Goal: Transaction & Acquisition: Purchase product/service

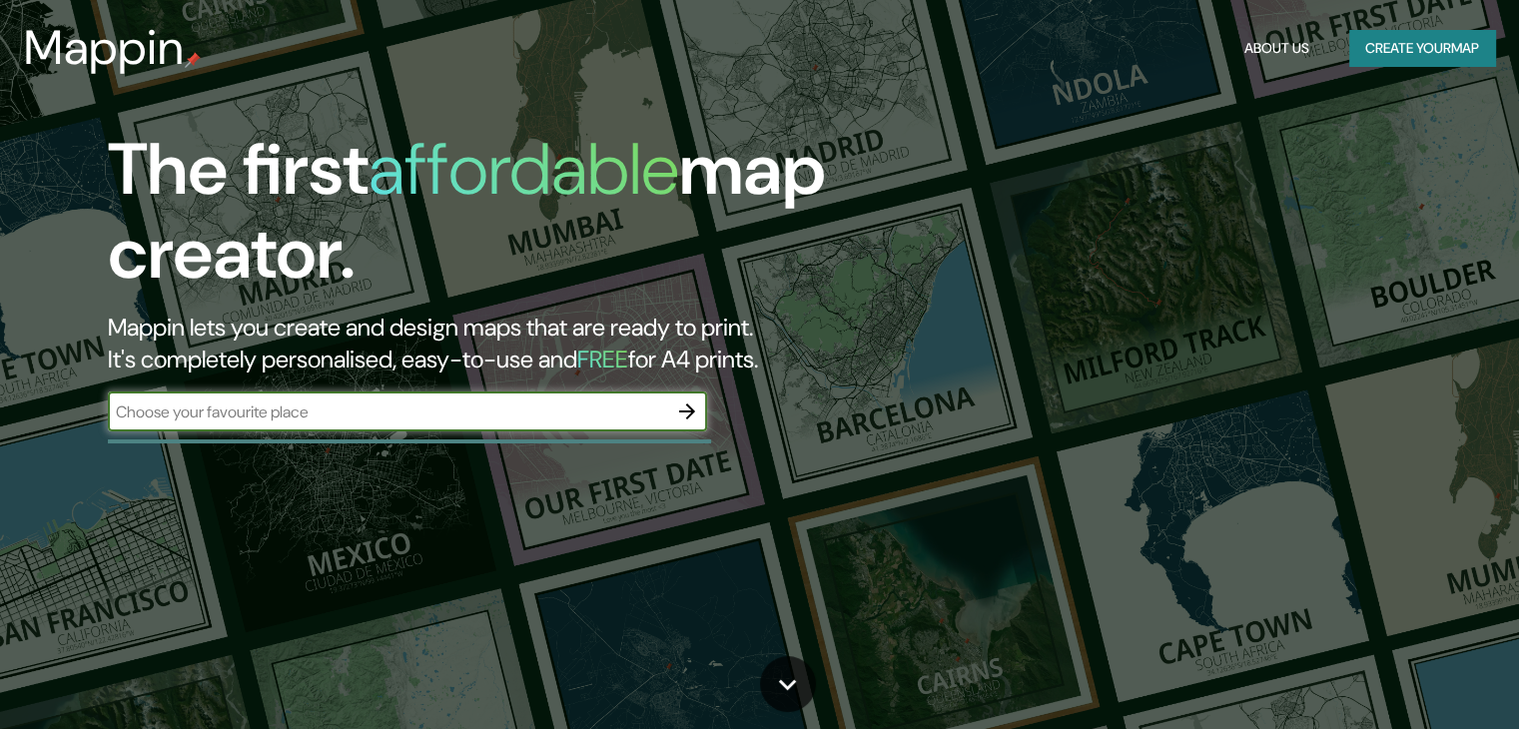
click at [459, 394] on div "​" at bounding box center [407, 411] width 599 height 40
type input "concepcion"
click at [685, 408] on icon "button" at bounding box center [687, 411] width 24 height 24
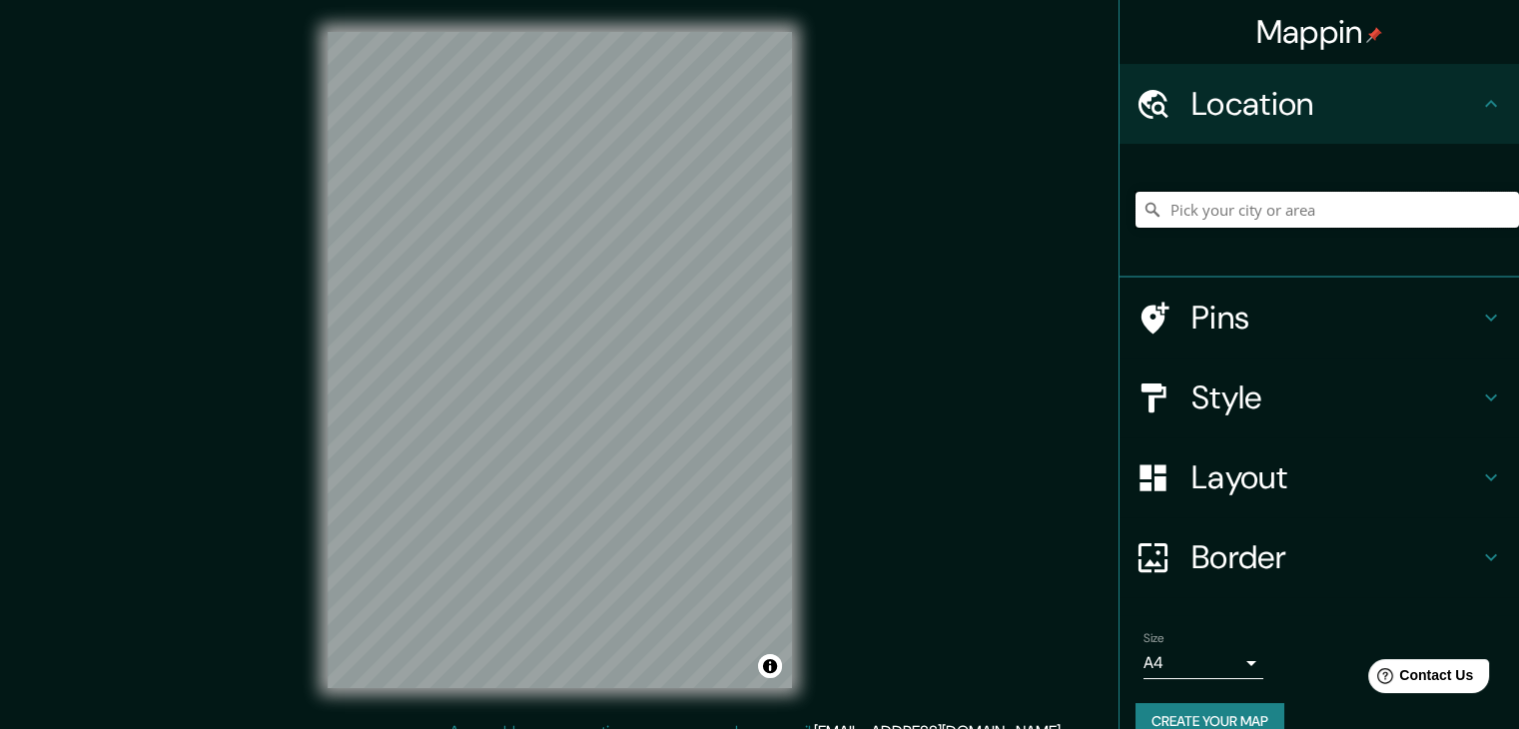
click at [1269, 201] on input "Pick your city or area" at bounding box center [1326, 210] width 383 height 36
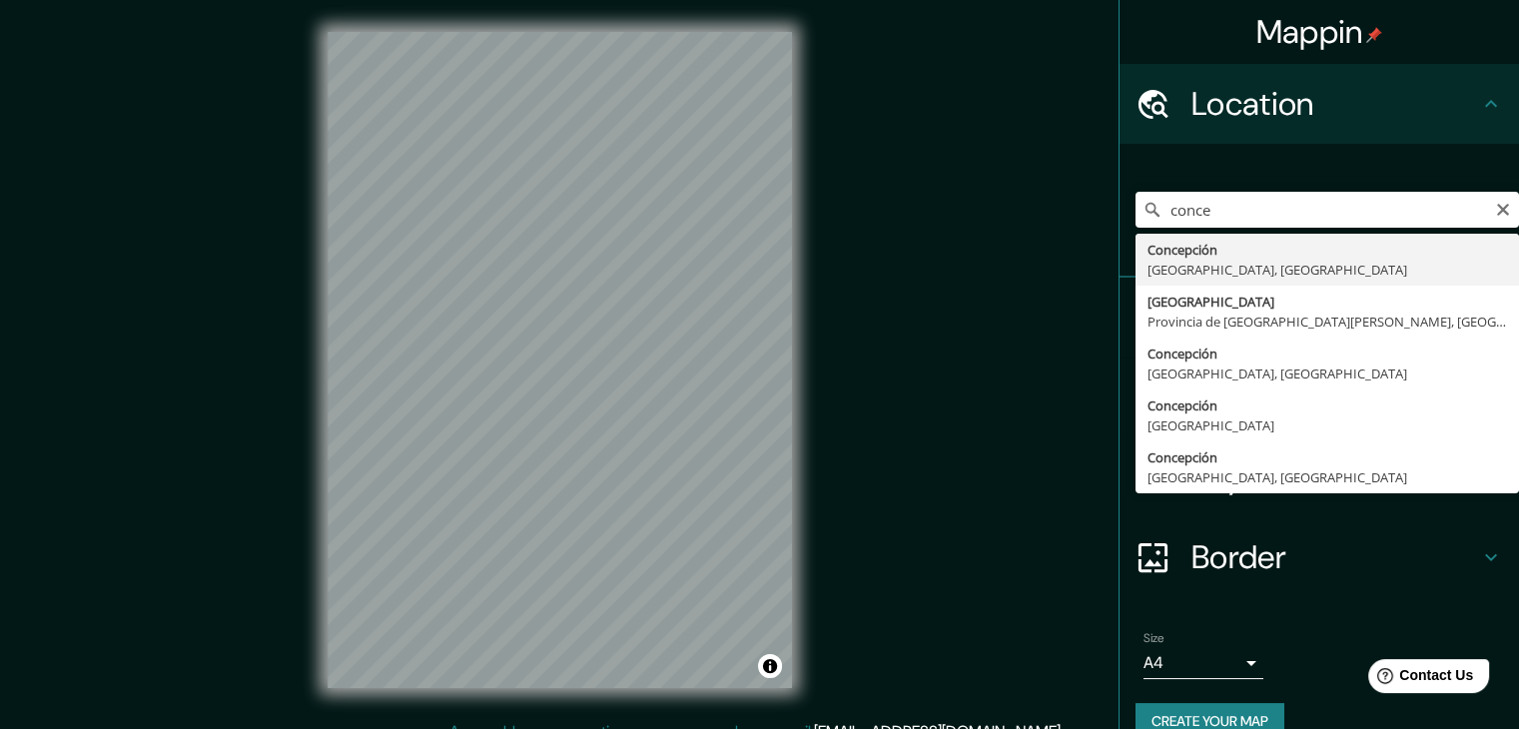
type input "[GEOGRAPHIC_DATA], [GEOGRAPHIC_DATA], [GEOGRAPHIC_DATA]"
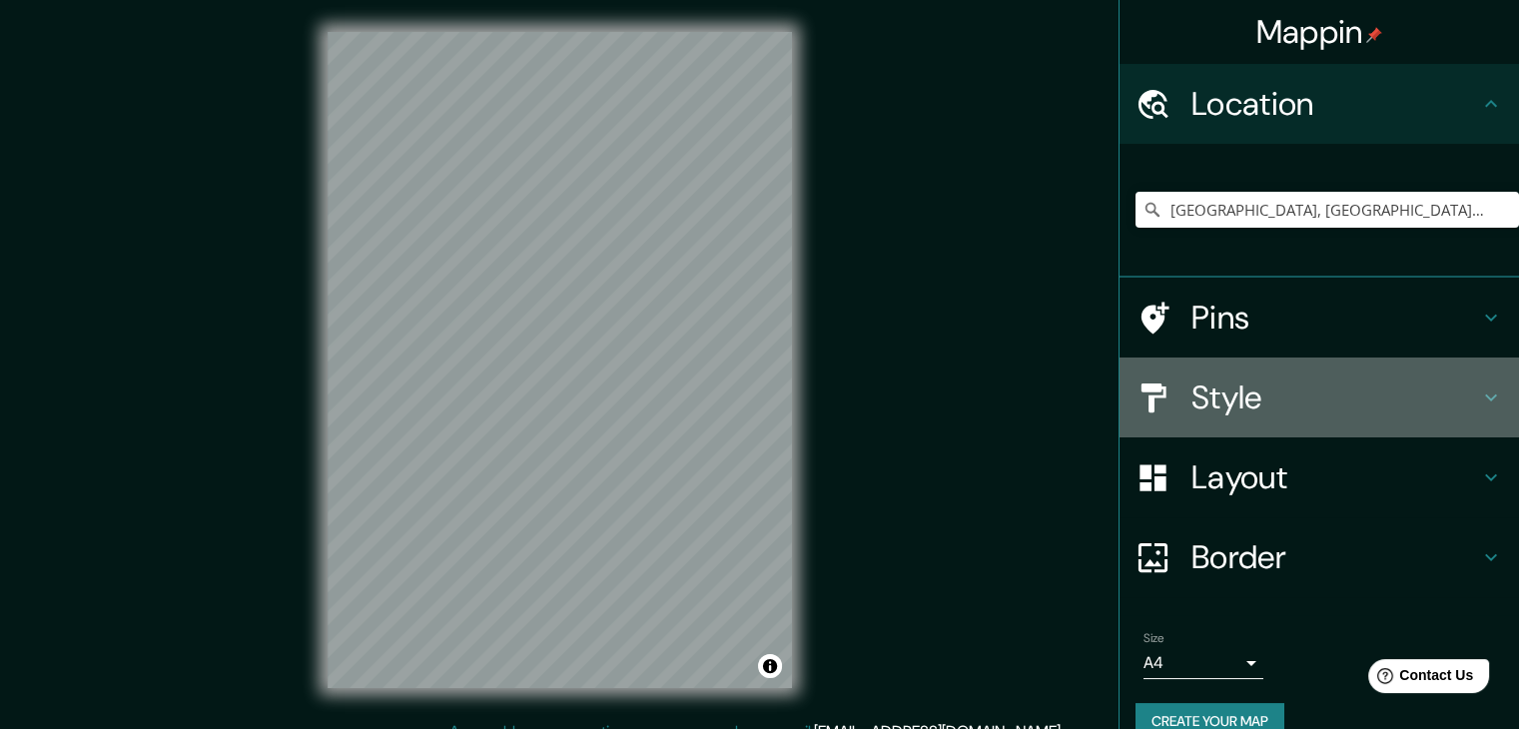
click at [1197, 401] on h4 "Style" at bounding box center [1335, 397] width 288 height 40
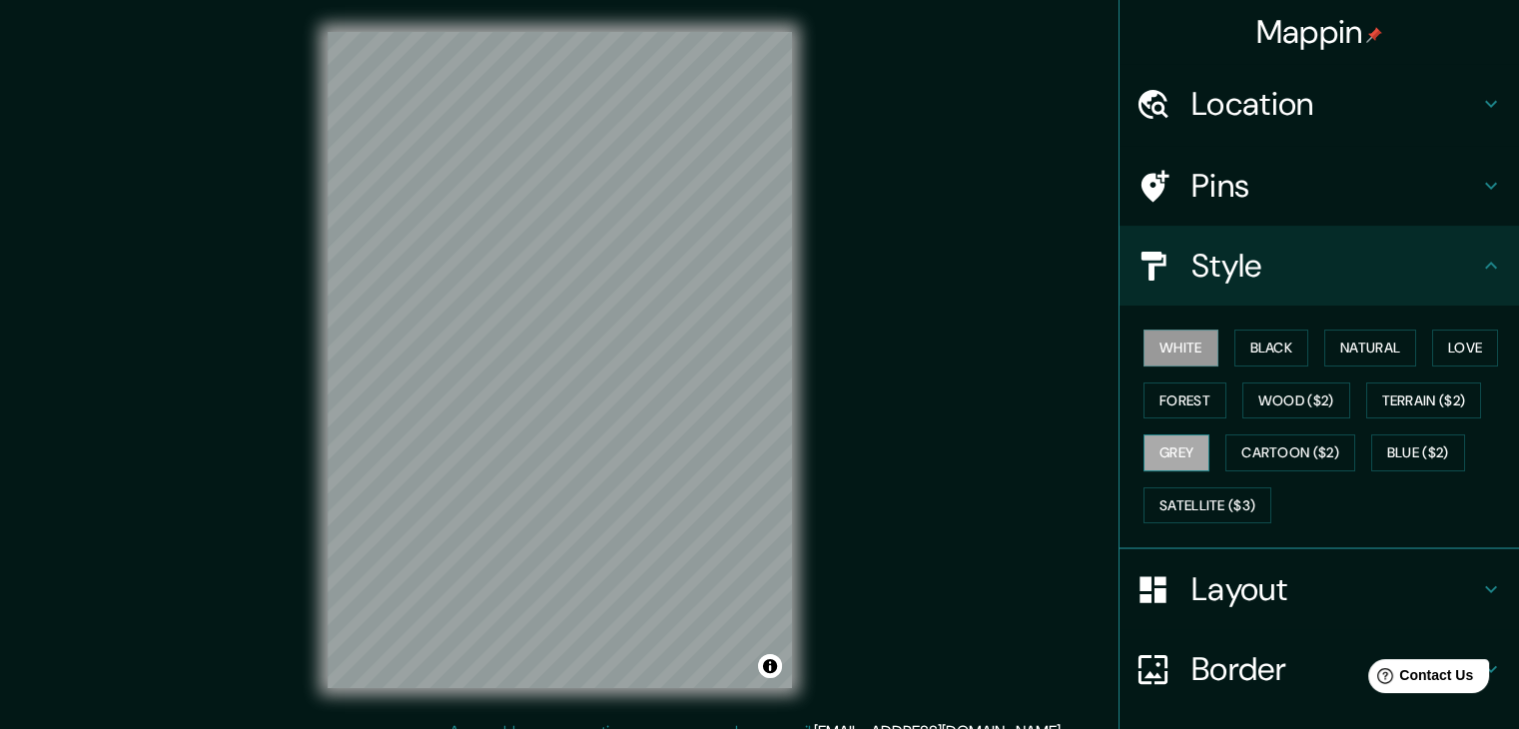
click at [1178, 447] on button "Grey" at bounding box center [1176, 452] width 66 height 37
click at [1202, 501] on button "Satellite ($3)" at bounding box center [1207, 505] width 128 height 37
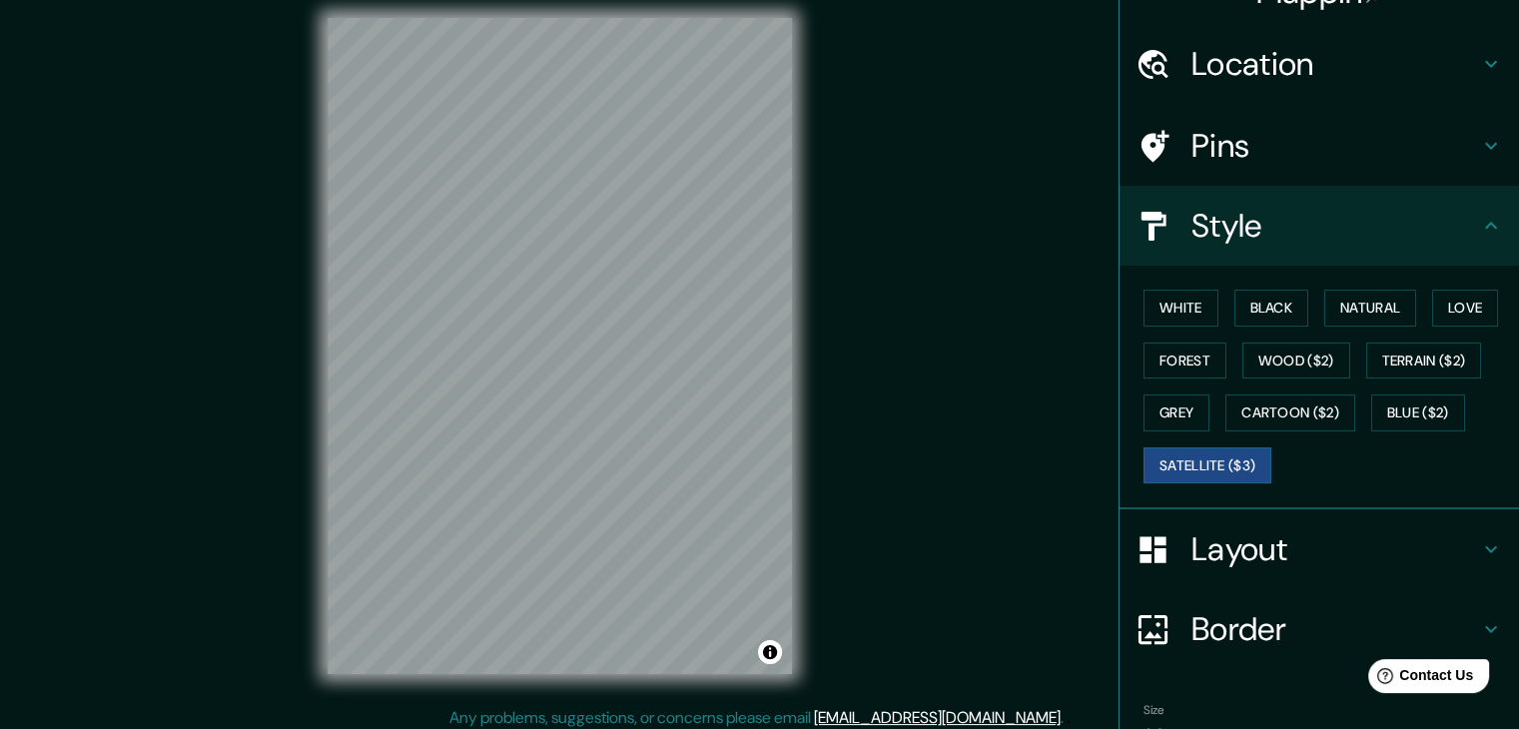
scroll to position [23, 0]
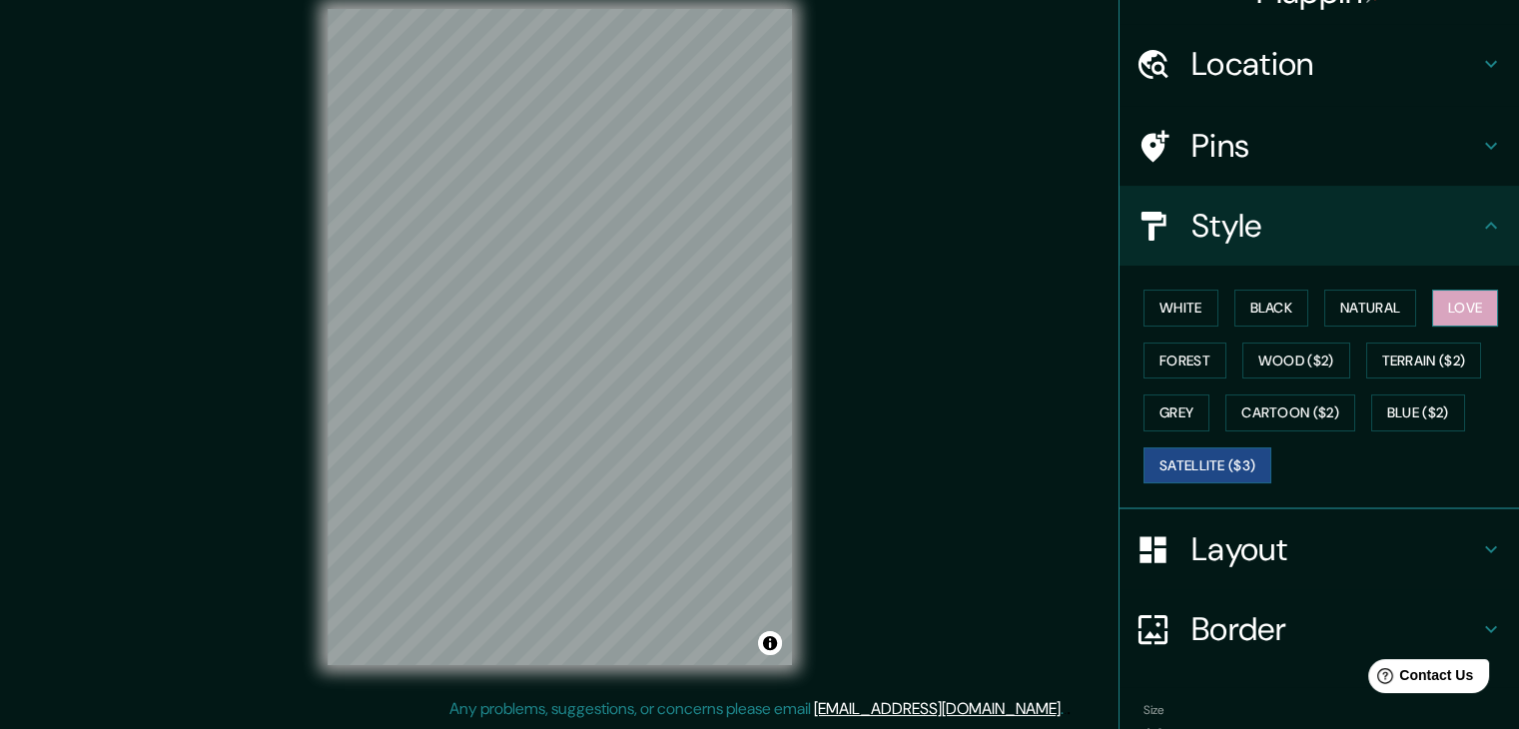
click at [1464, 295] on button "Love" at bounding box center [1465, 308] width 66 height 37
click at [1182, 371] on button "Forest" at bounding box center [1184, 361] width 83 height 37
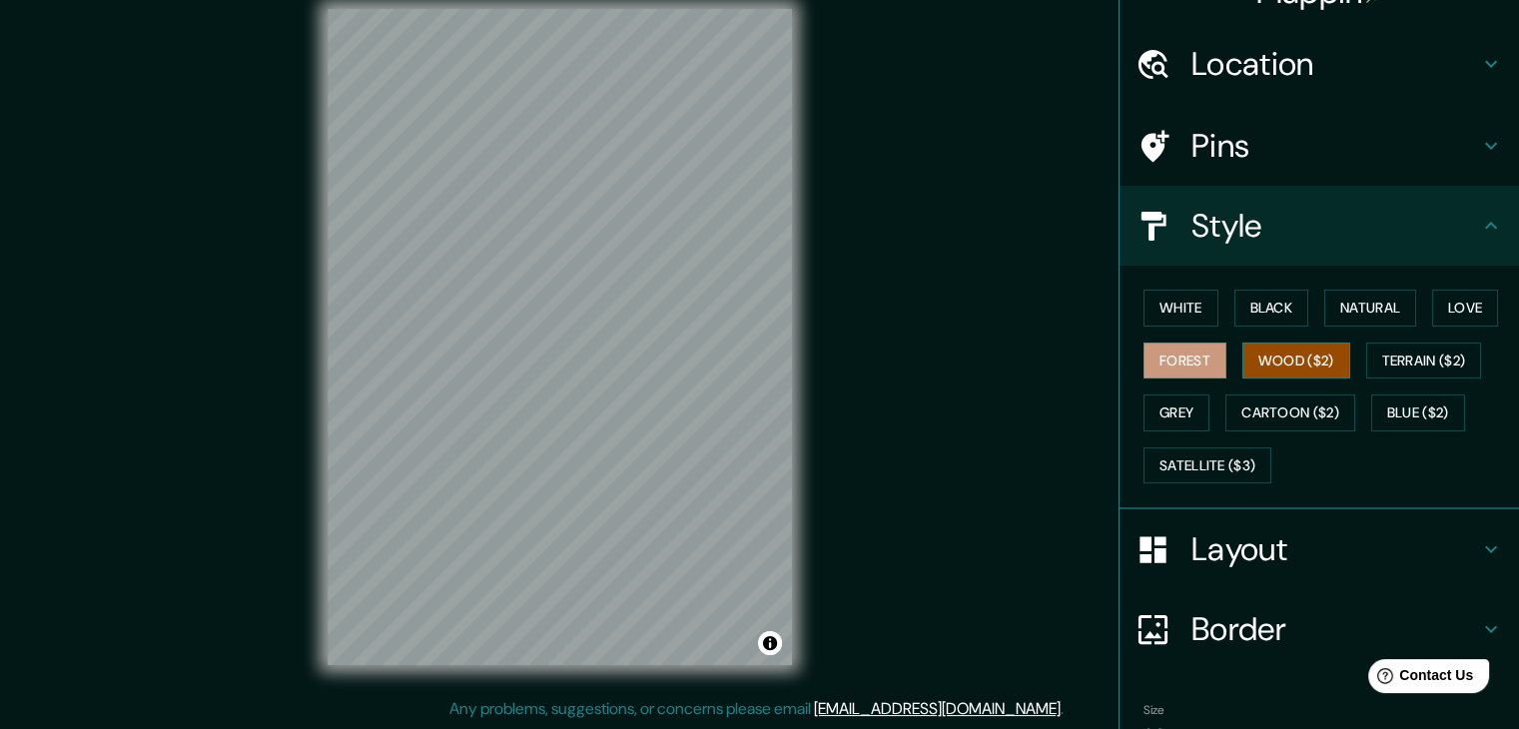
click at [1258, 357] on button "Wood ($2)" at bounding box center [1296, 361] width 108 height 37
click at [1398, 367] on button "Terrain ($2)" at bounding box center [1424, 361] width 116 height 37
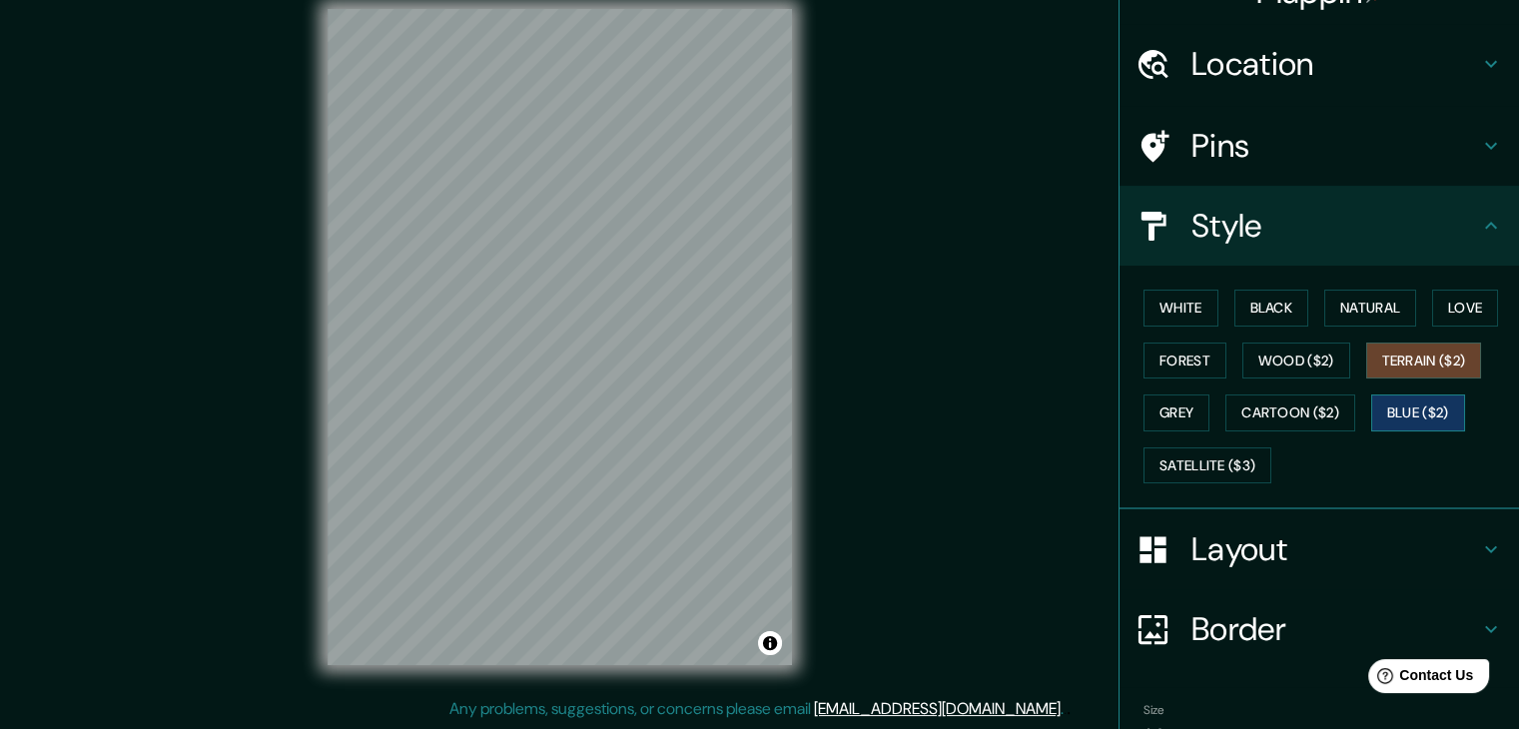
click at [1400, 414] on button "Blue ($2)" at bounding box center [1418, 412] width 94 height 37
click at [1300, 405] on button "Cartoon ($2)" at bounding box center [1290, 412] width 130 height 37
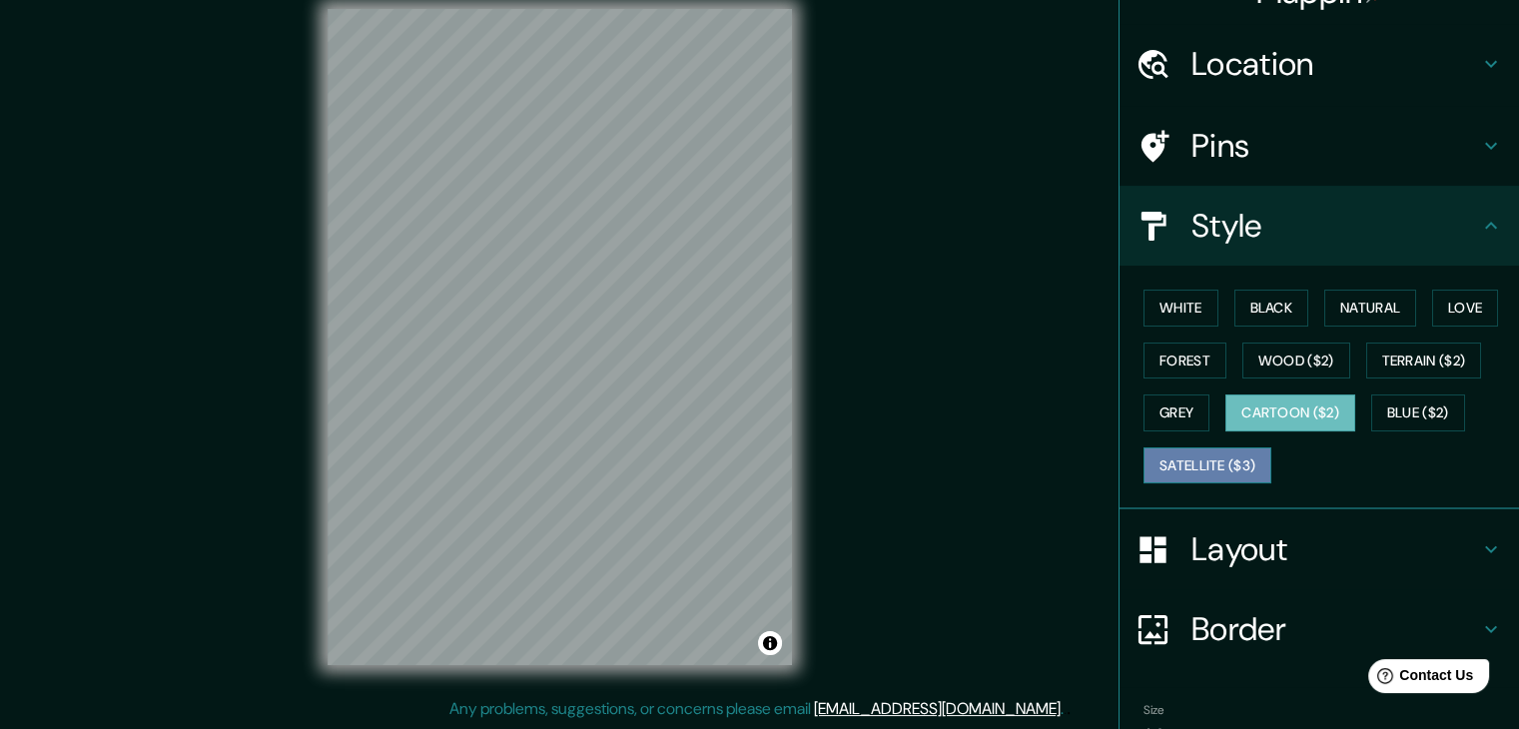
click at [1176, 474] on button "Satellite ($3)" at bounding box center [1207, 465] width 128 height 37
click at [1270, 396] on button "Cartoon ($2)" at bounding box center [1290, 412] width 130 height 37
click at [1182, 455] on button "Satellite ($3)" at bounding box center [1207, 465] width 128 height 37
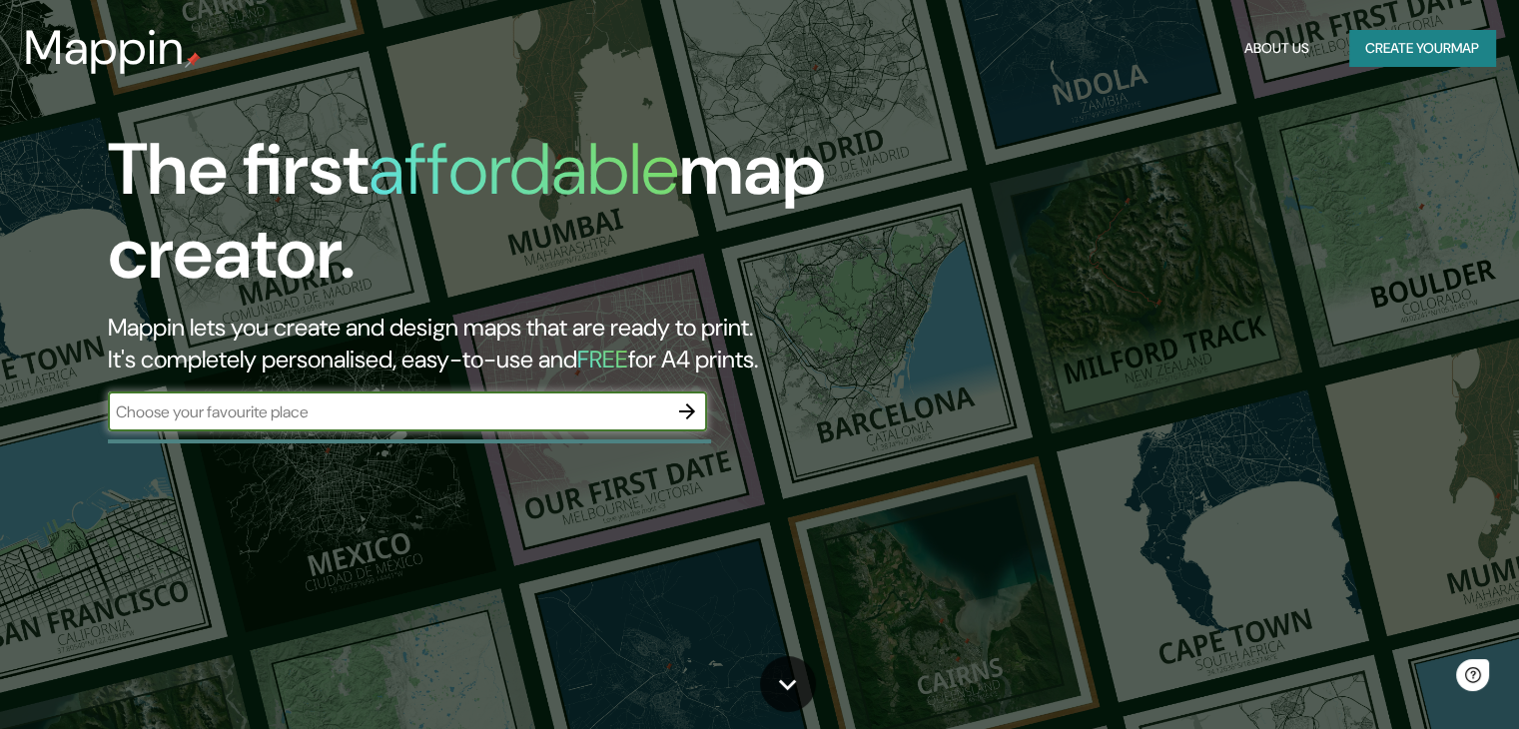
click at [598, 403] on input "text" at bounding box center [387, 411] width 559 height 23
type input "concepcion"
click at [694, 418] on icon "button" at bounding box center [687, 411] width 24 height 24
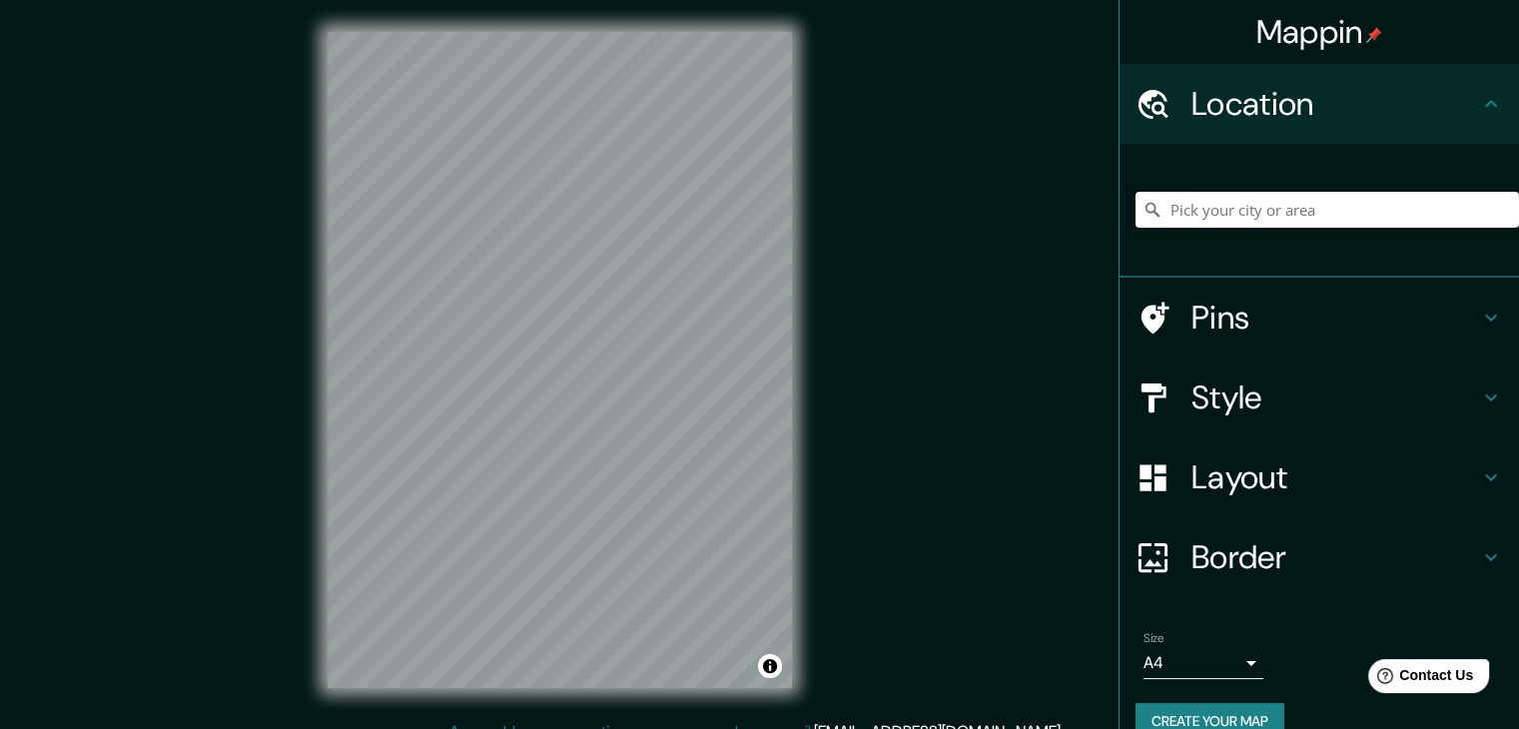
click at [1270, 210] on input "Pick your city or area" at bounding box center [1326, 210] width 383 height 36
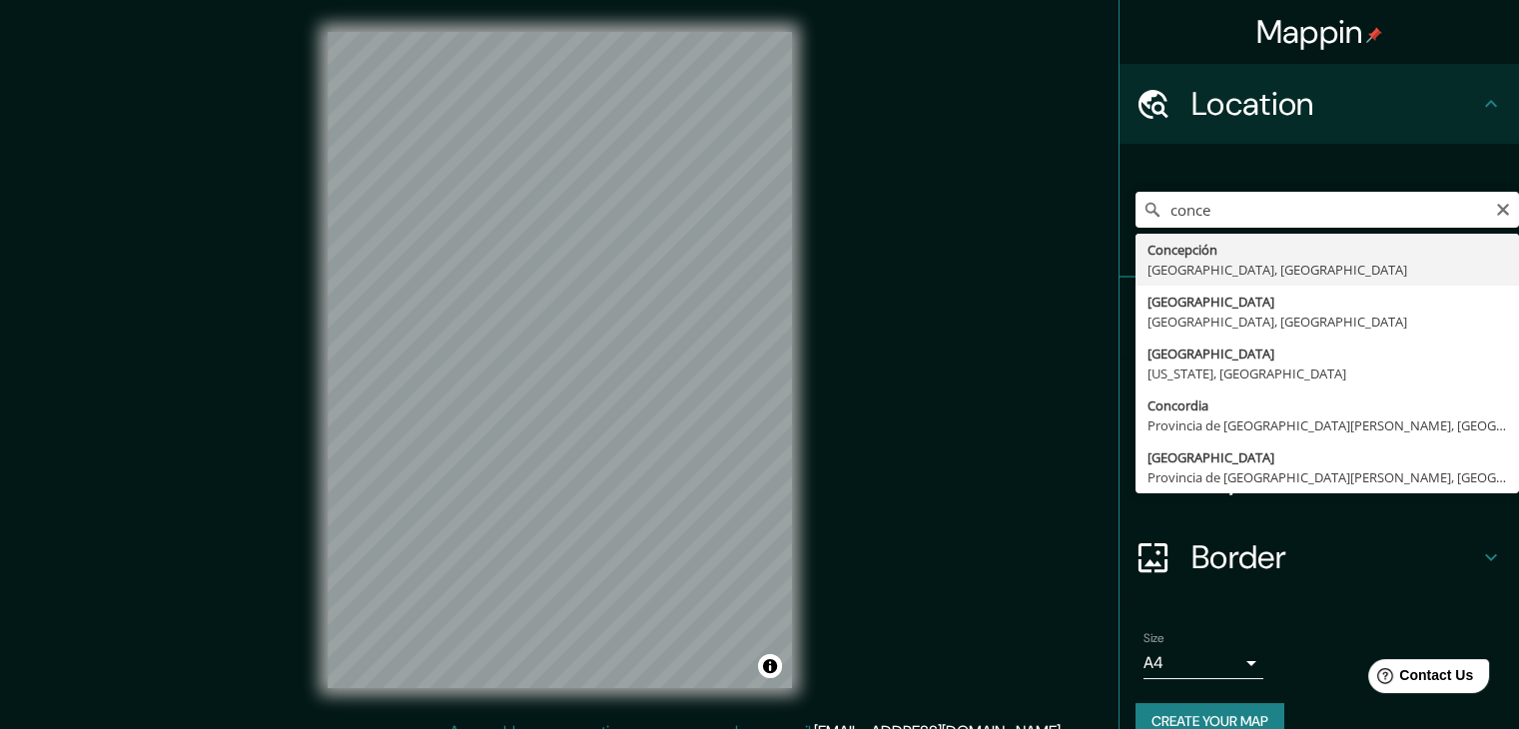
type input "[GEOGRAPHIC_DATA], [GEOGRAPHIC_DATA], [GEOGRAPHIC_DATA]"
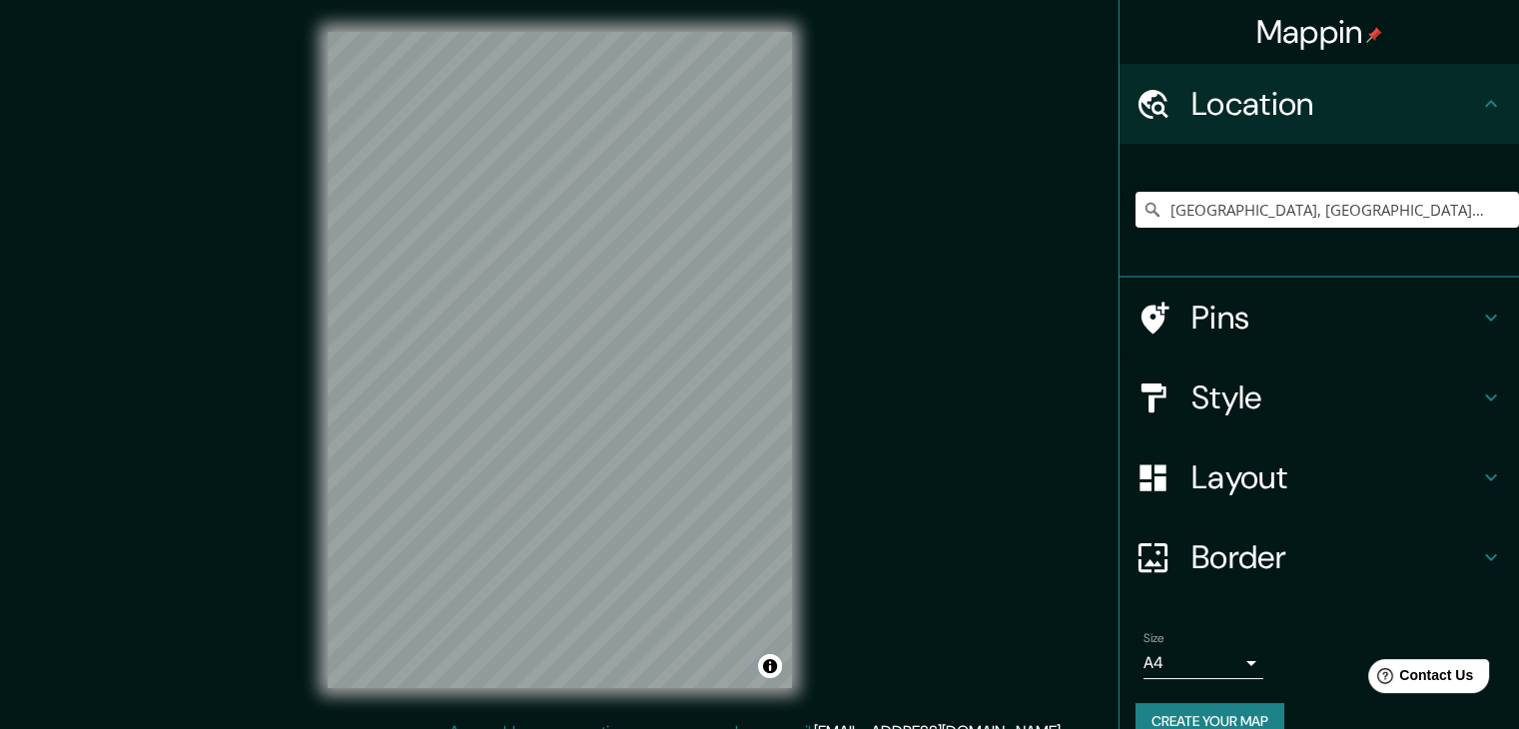
click at [1228, 423] on div "Style" at bounding box center [1319, 398] width 399 height 80
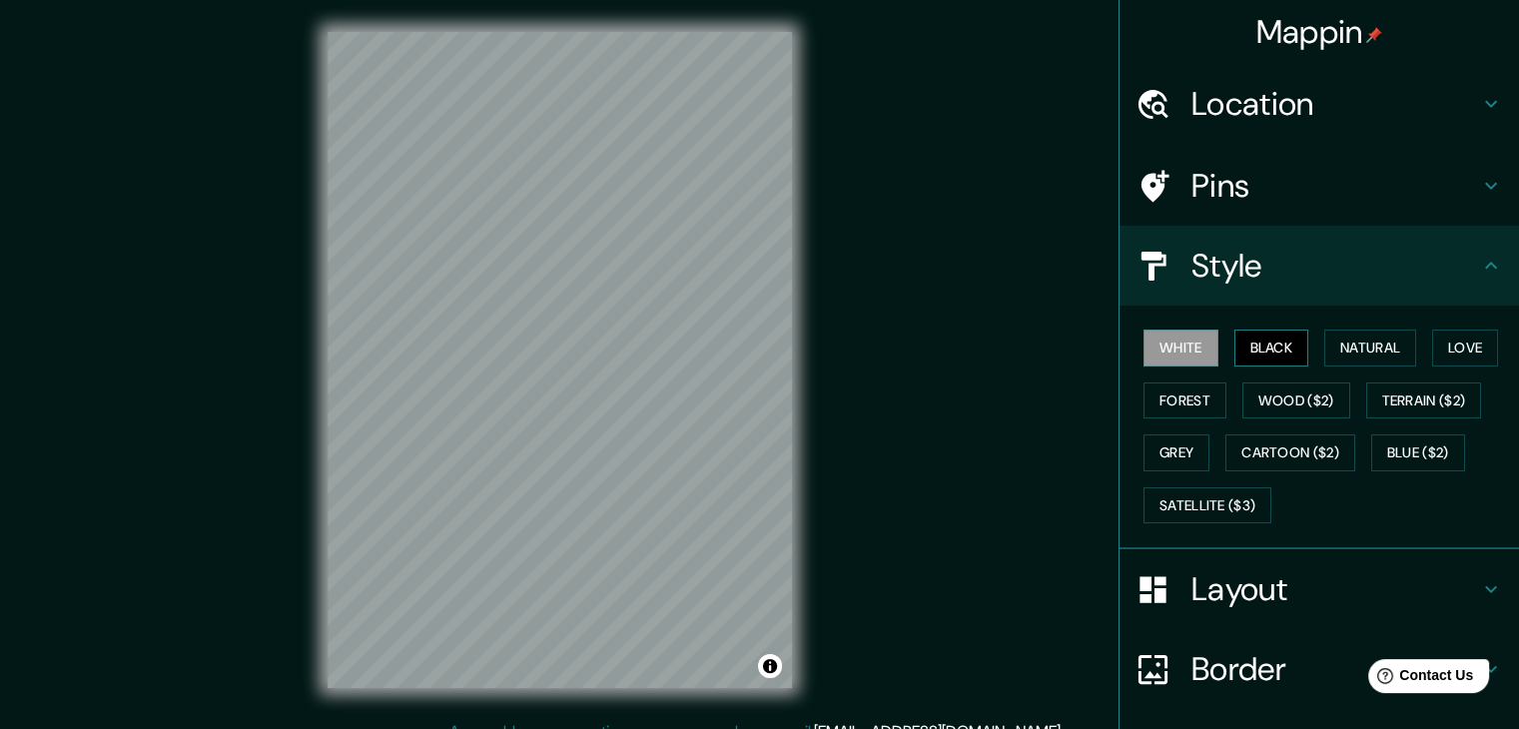
click at [1242, 353] on button "Black" at bounding box center [1271, 348] width 75 height 37
click at [1351, 343] on button "Natural" at bounding box center [1370, 348] width 92 height 37
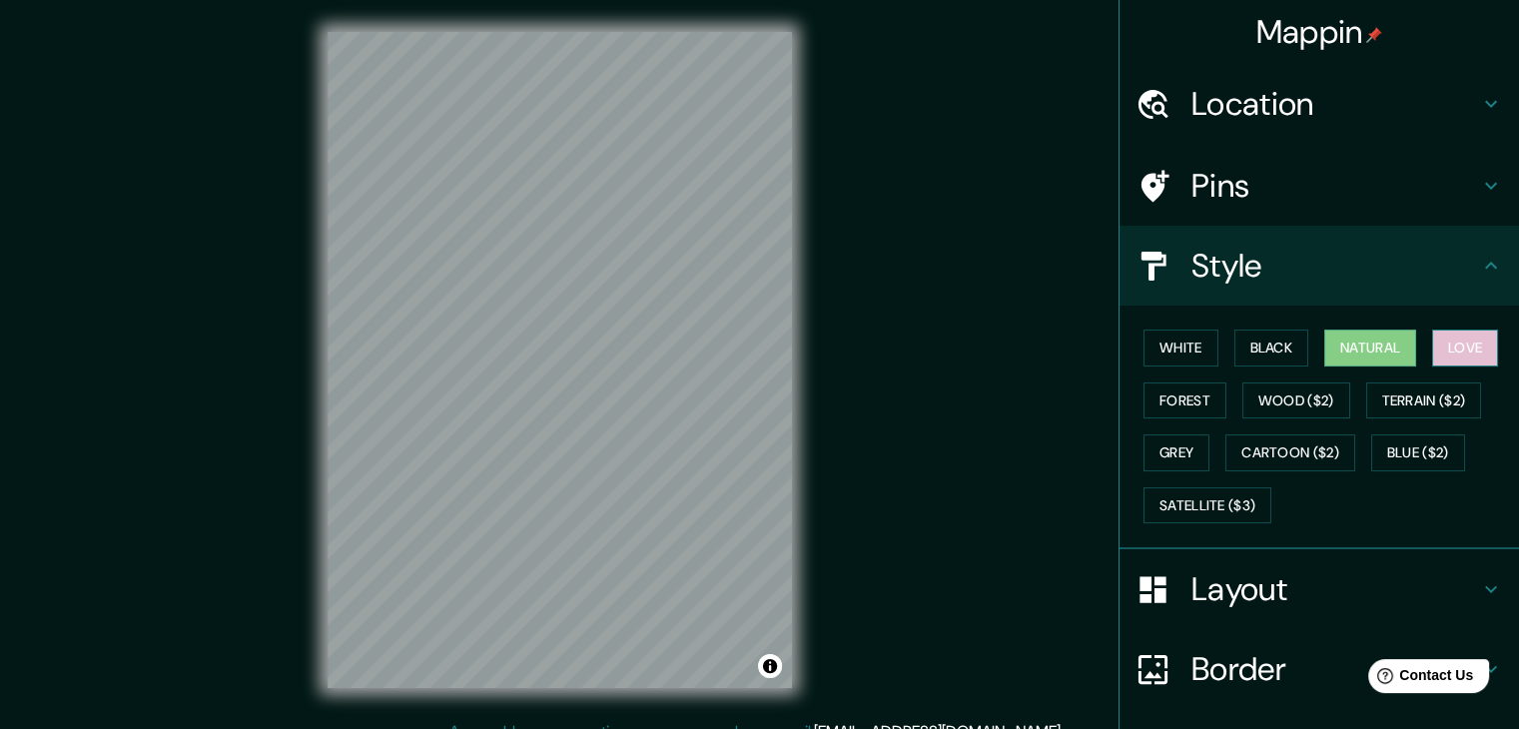
click at [1458, 357] on button "Love" at bounding box center [1465, 348] width 66 height 37
click at [1163, 402] on button "Forest" at bounding box center [1184, 400] width 83 height 37
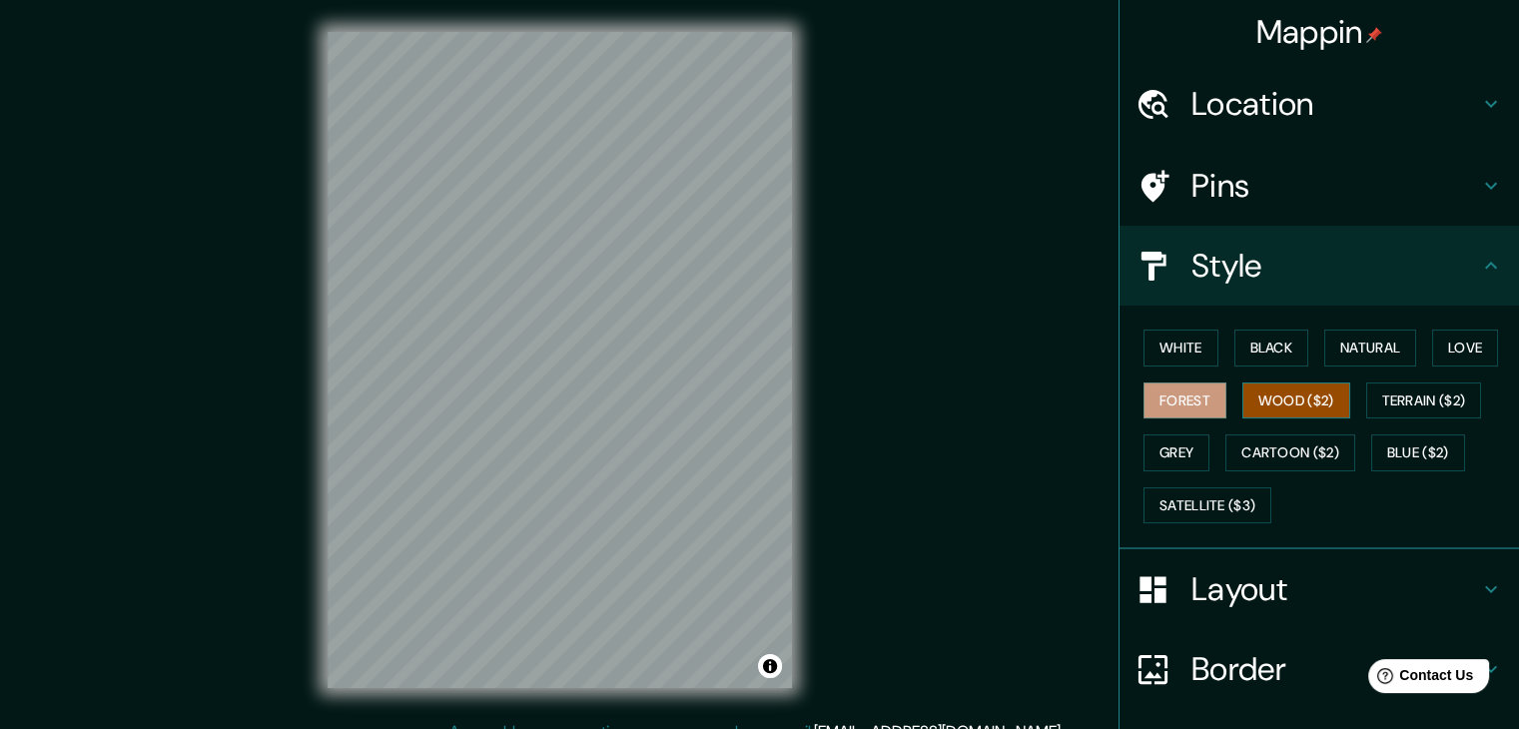
click at [1262, 400] on button "Wood ($2)" at bounding box center [1296, 400] width 108 height 37
click at [1404, 403] on button "Terrain ($2)" at bounding box center [1424, 400] width 116 height 37
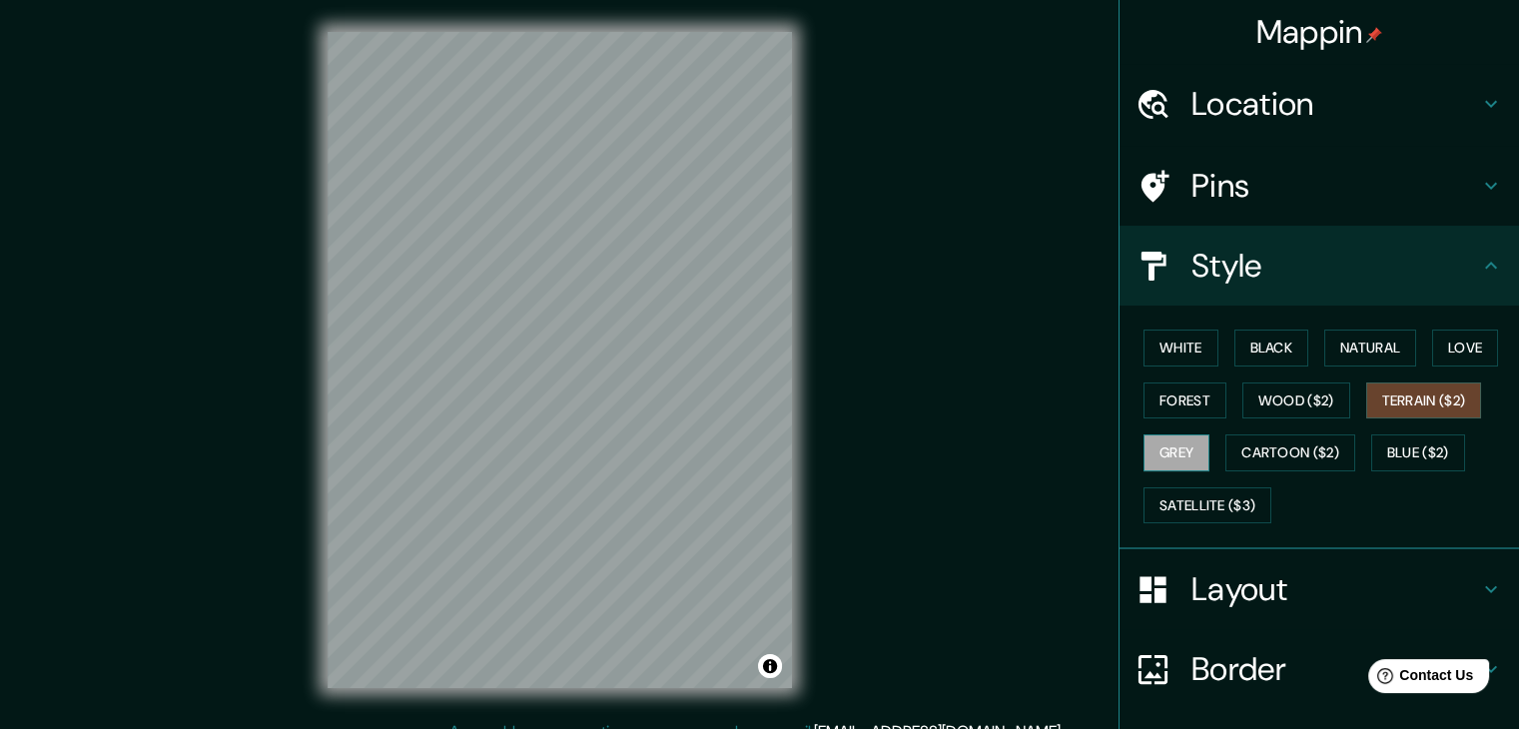
click at [1155, 442] on button "Grey" at bounding box center [1176, 452] width 66 height 37
click at [1328, 456] on button "Cartoon ($2)" at bounding box center [1290, 452] width 130 height 37
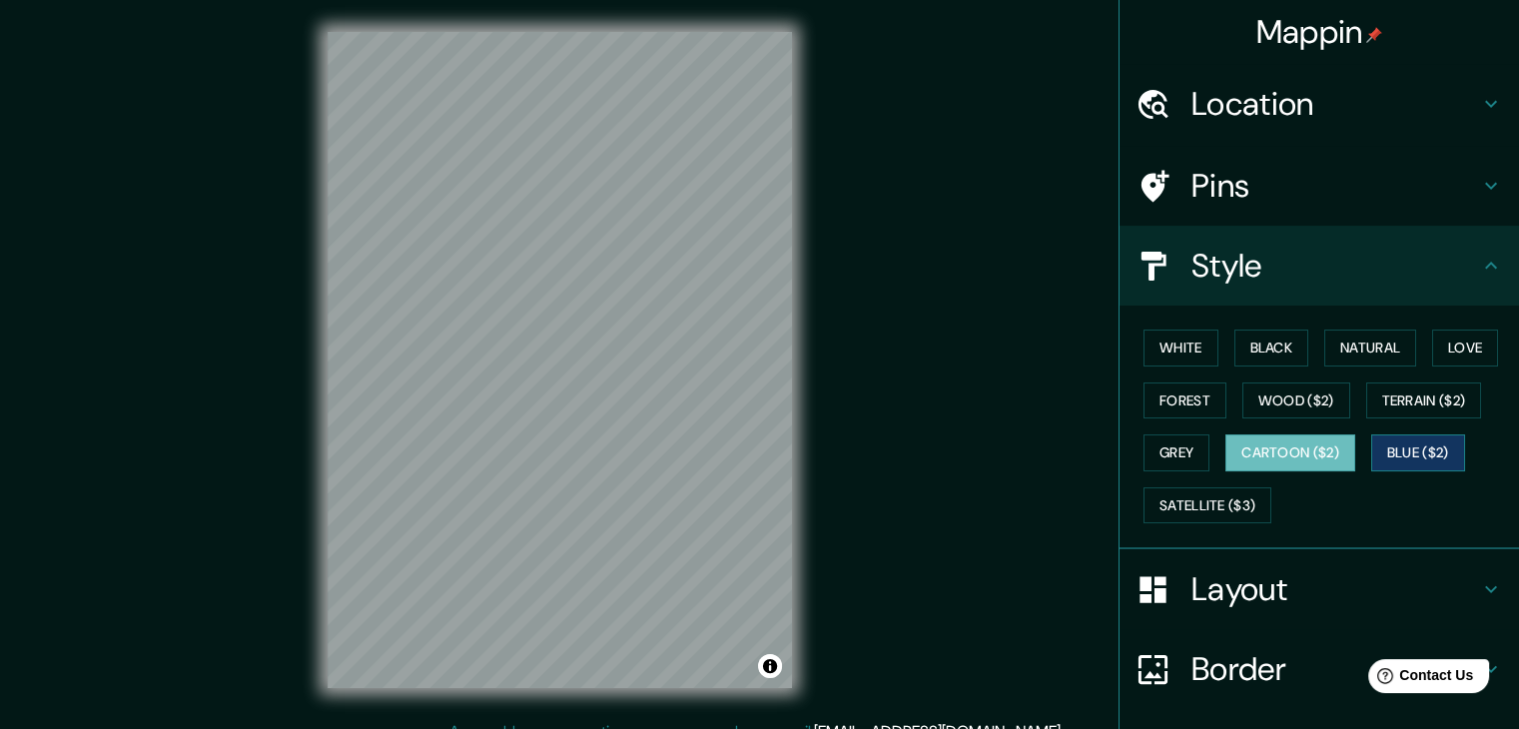
click at [1398, 460] on button "Blue ($2)" at bounding box center [1418, 452] width 94 height 37
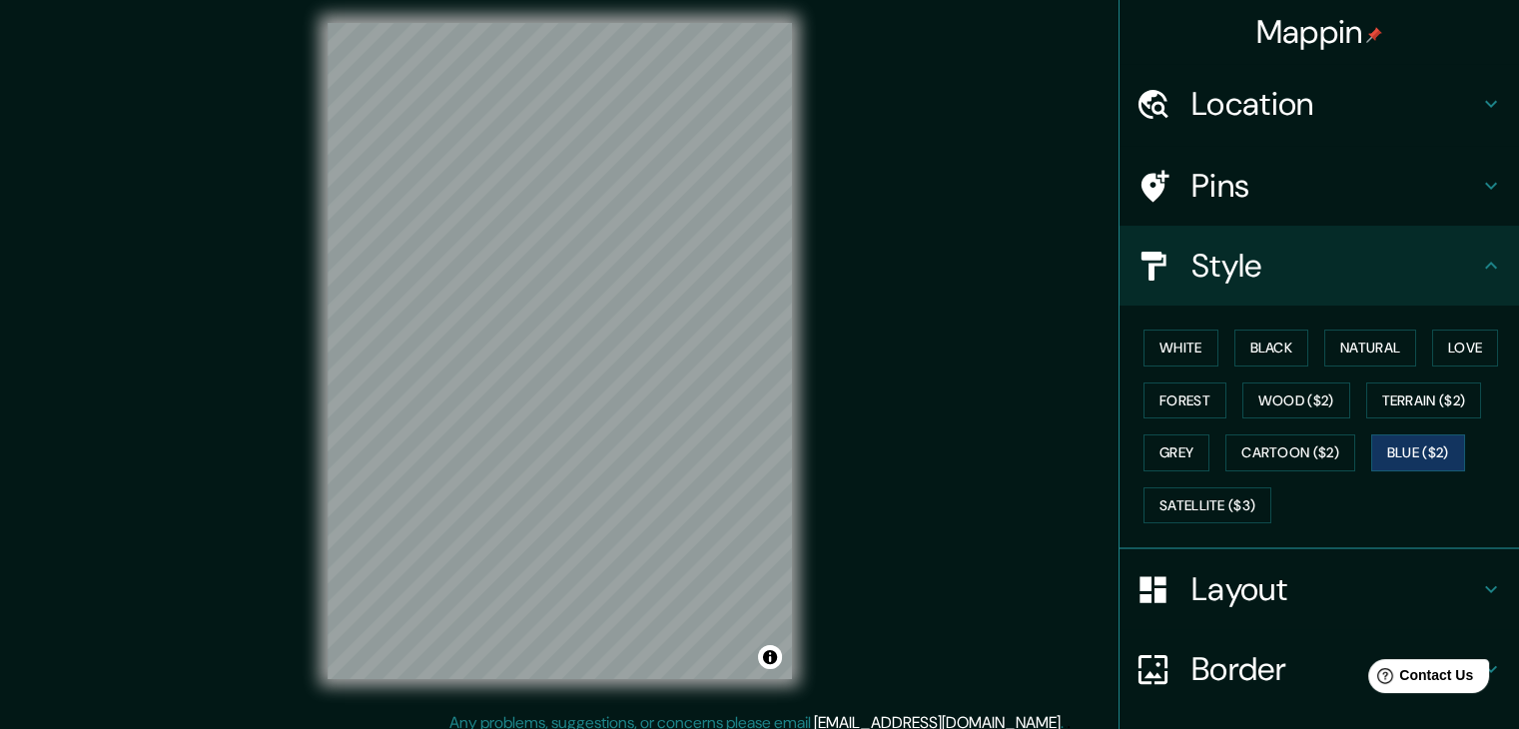
scroll to position [12, 0]
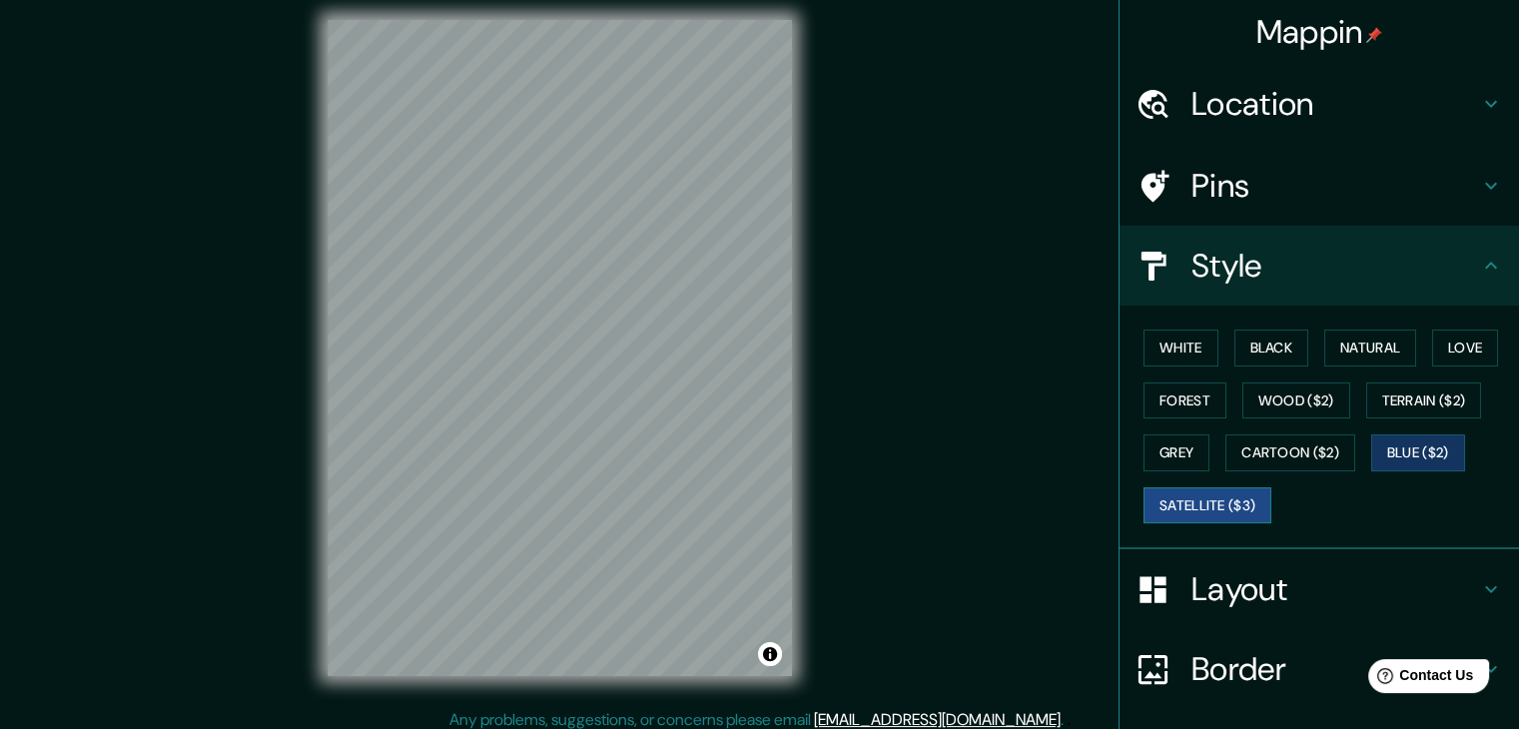
click at [1225, 508] on button "Satellite ($3)" at bounding box center [1207, 505] width 128 height 37
click at [1396, 458] on button "Blue ($2)" at bounding box center [1418, 452] width 94 height 37
click at [1302, 446] on button "Cartoon ($2)" at bounding box center [1290, 452] width 130 height 37
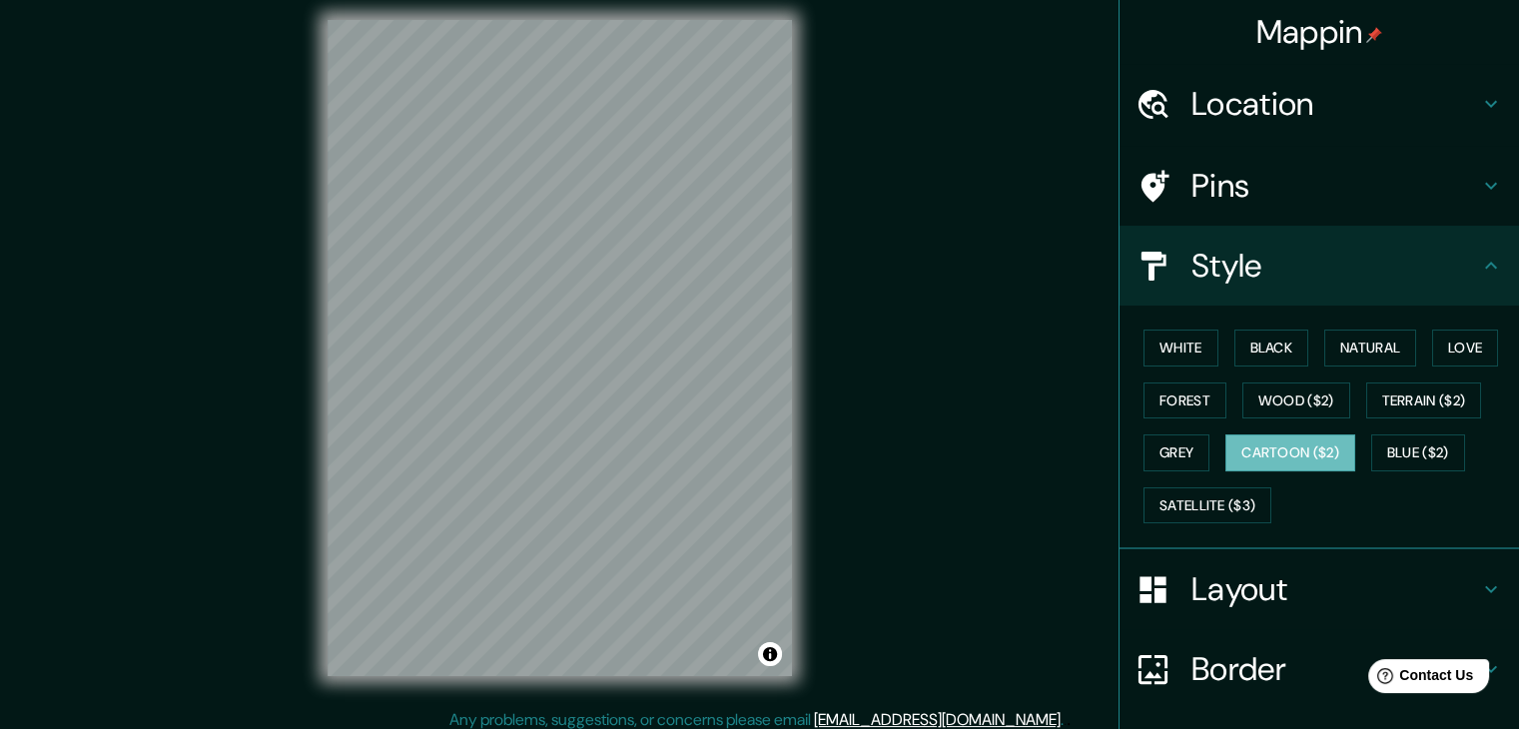
click at [1274, 193] on h4 "Pins" at bounding box center [1335, 186] width 288 height 40
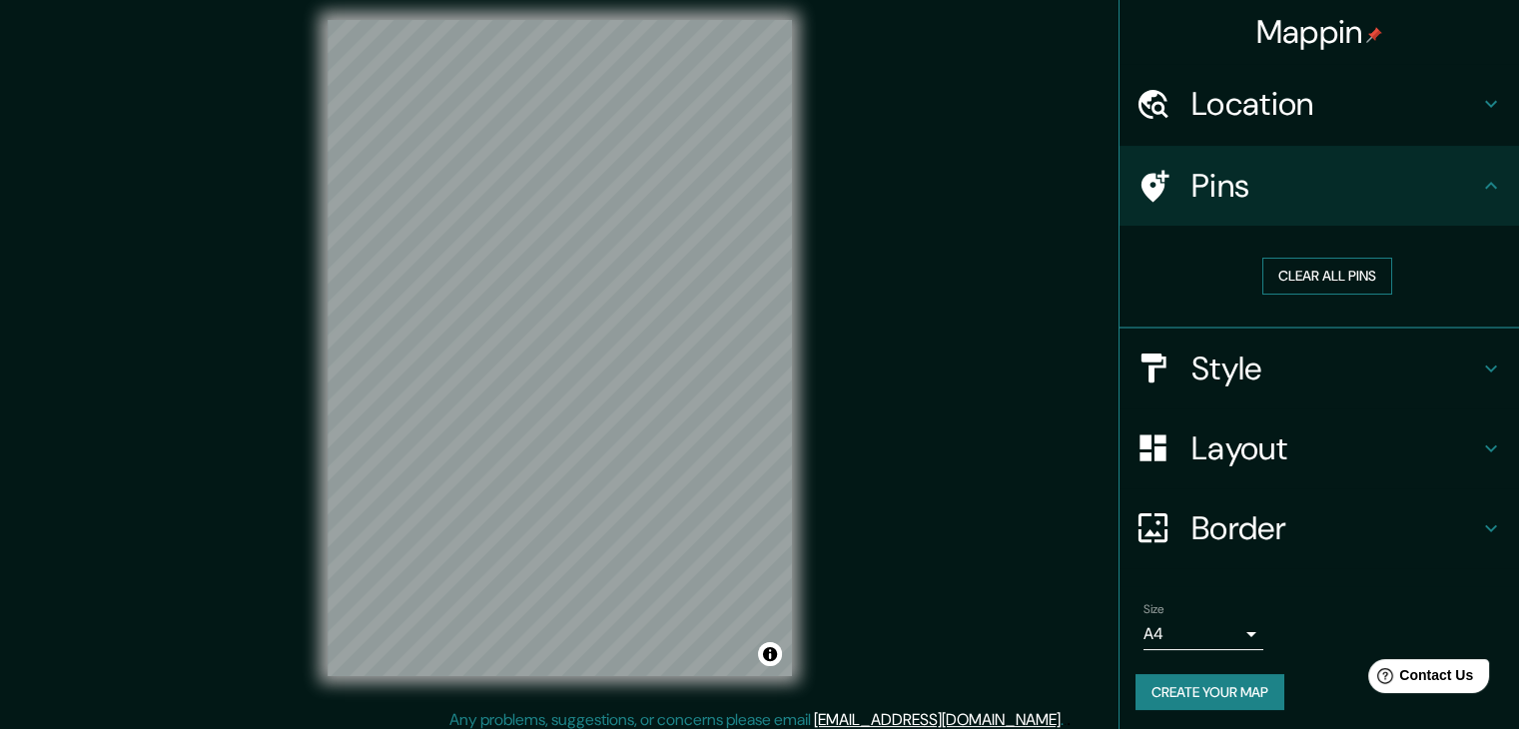
click at [1296, 275] on button "Clear all pins" at bounding box center [1327, 276] width 130 height 37
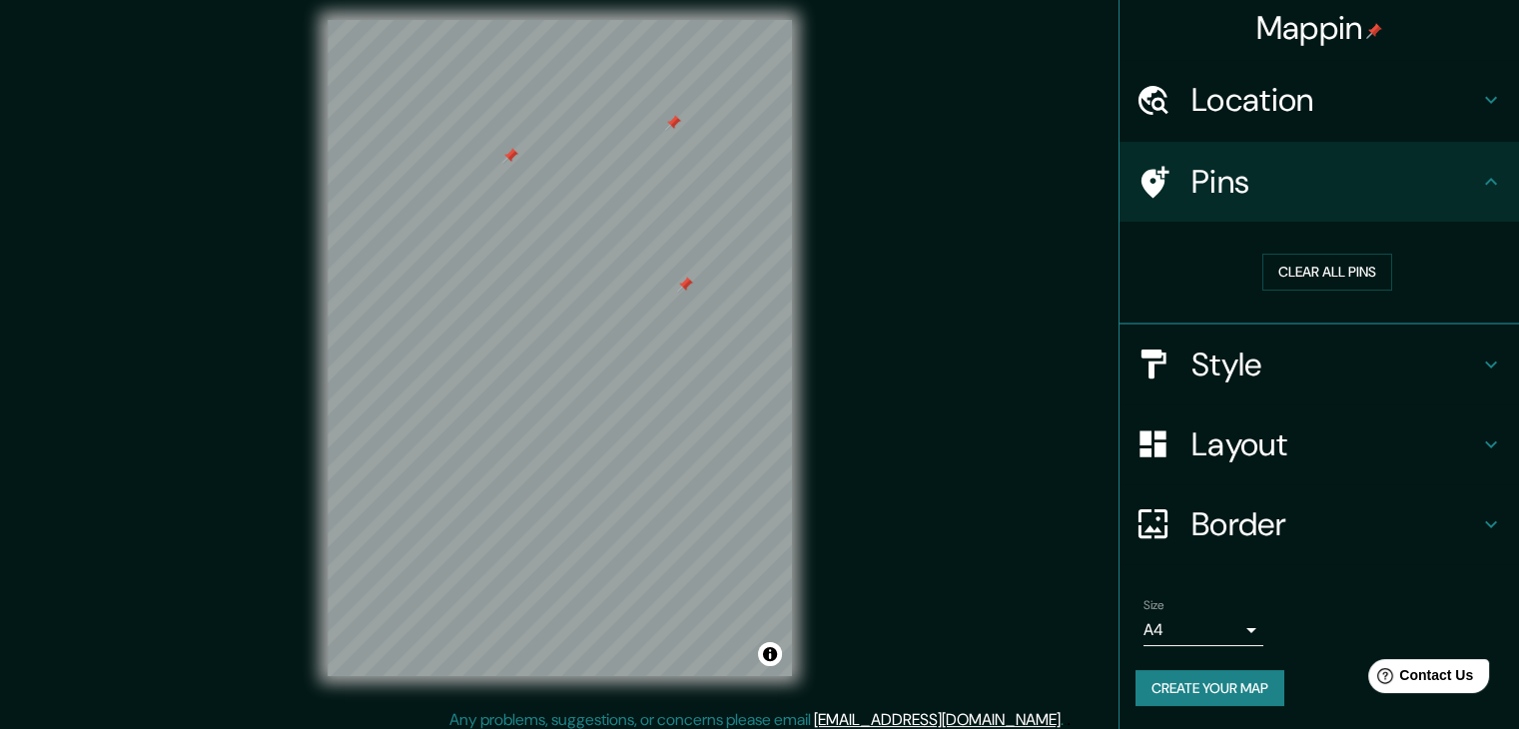
scroll to position [23, 0]
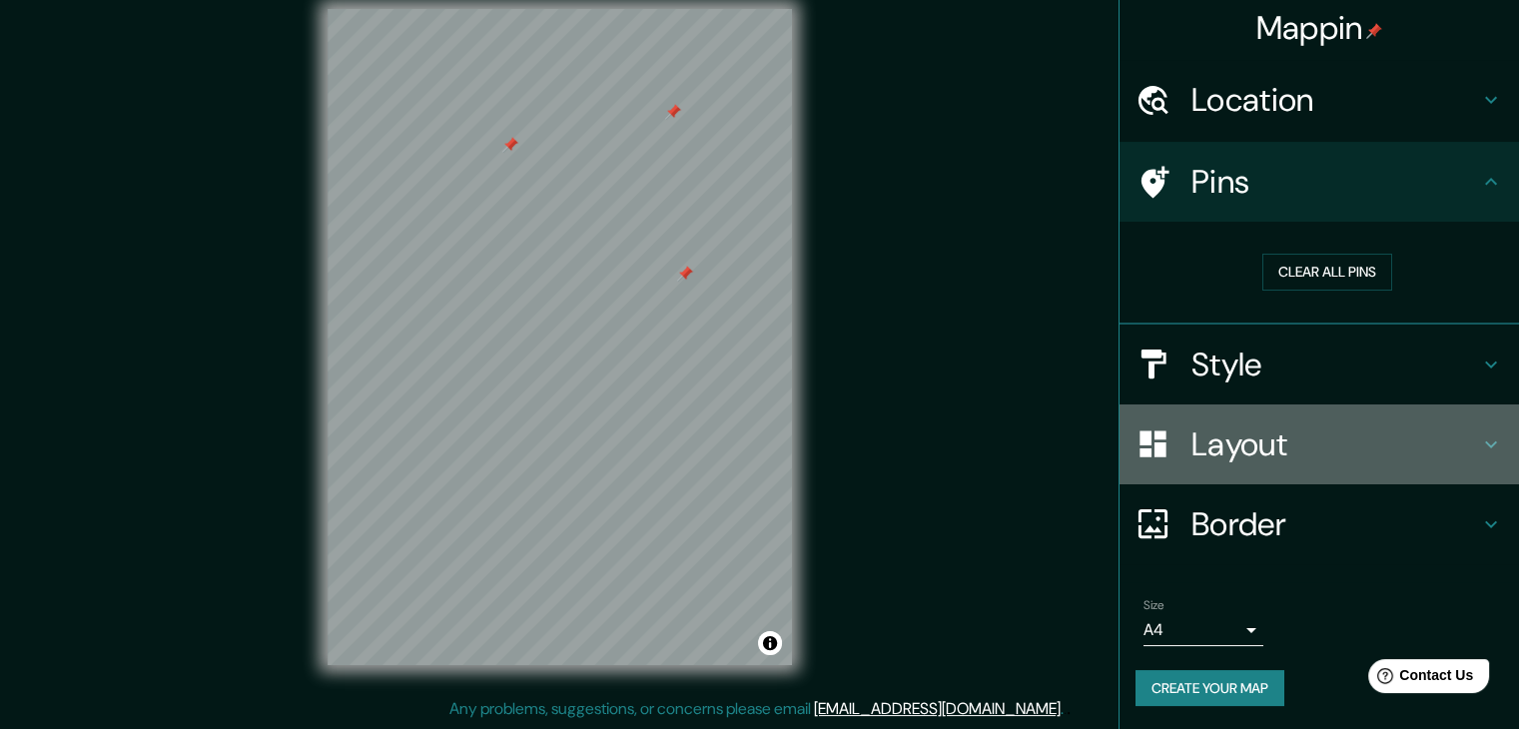
click at [1290, 472] on div "Layout" at bounding box center [1319, 444] width 399 height 80
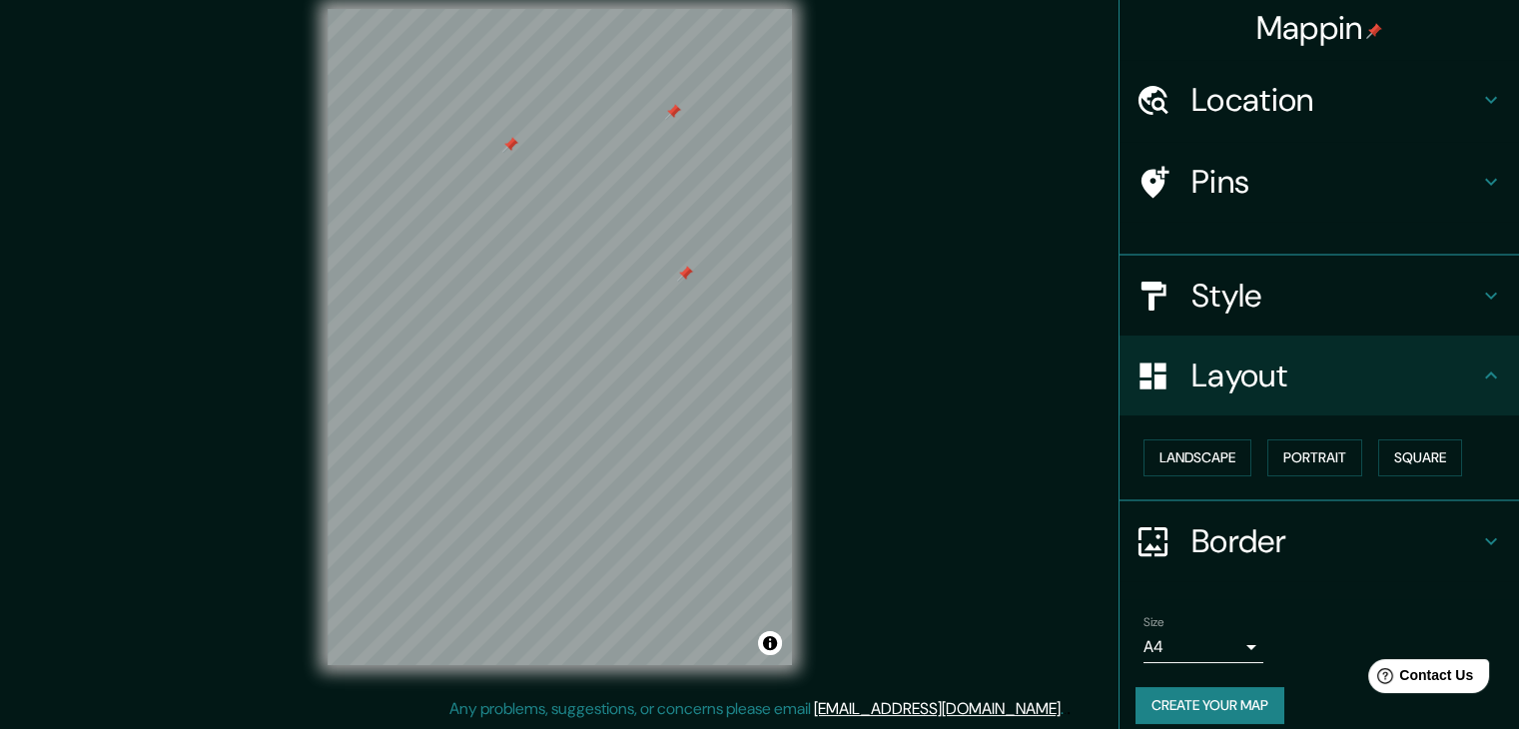
scroll to position [0, 0]
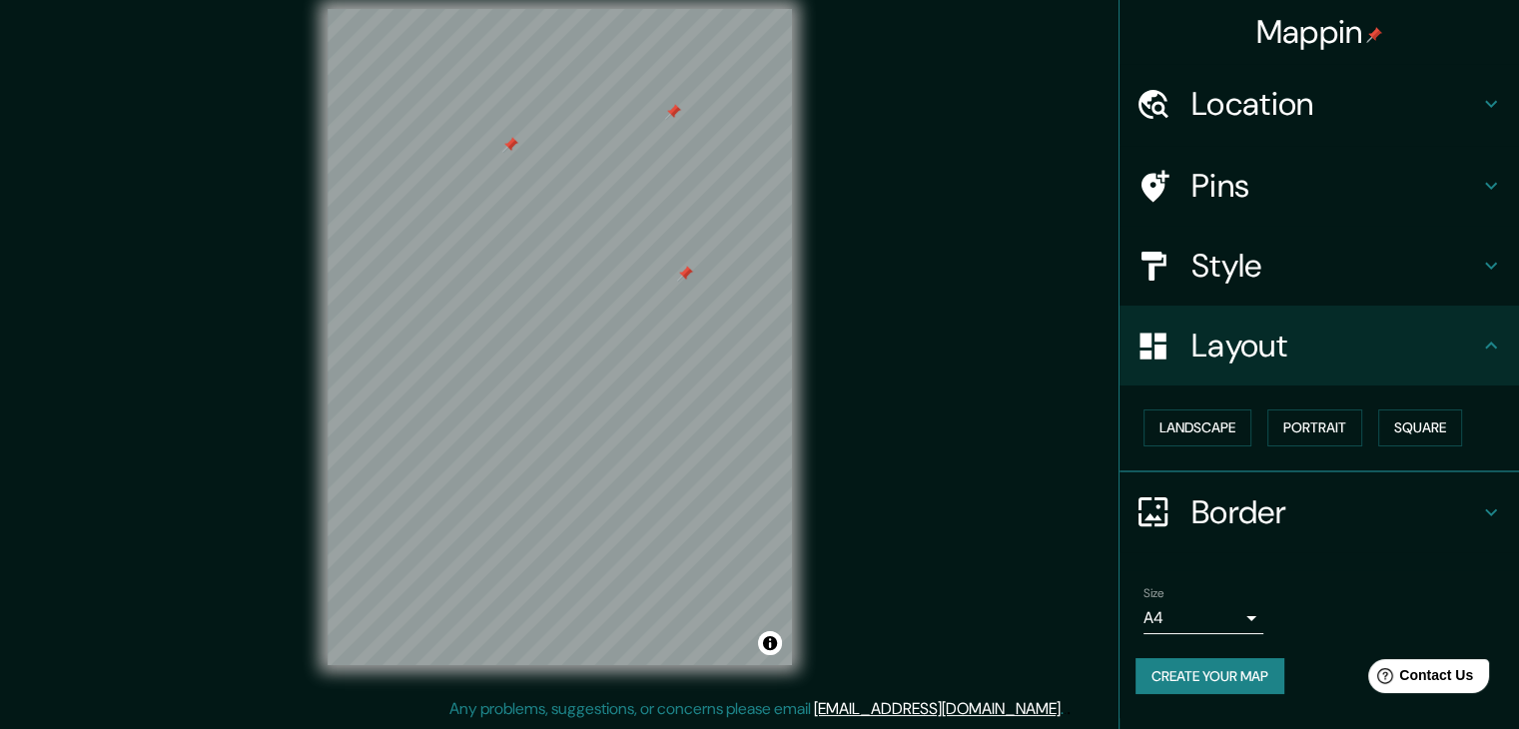
click at [1288, 252] on h4 "Style" at bounding box center [1335, 266] width 288 height 40
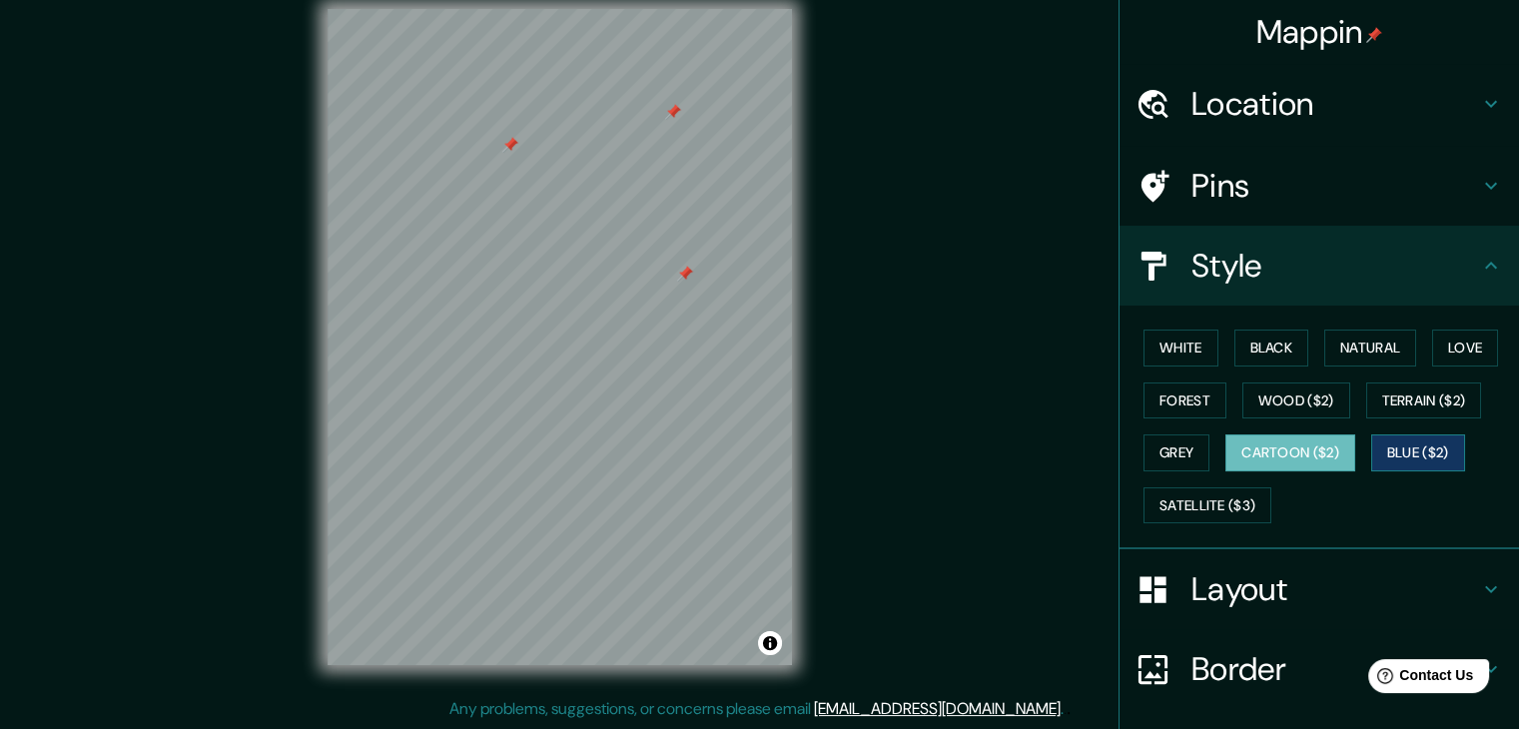
click at [1402, 448] on button "Blue ($2)" at bounding box center [1418, 452] width 94 height 37
click at [1230, 177] on h4 "Pins" at bounding box center [1335, 186] width 288 height 40
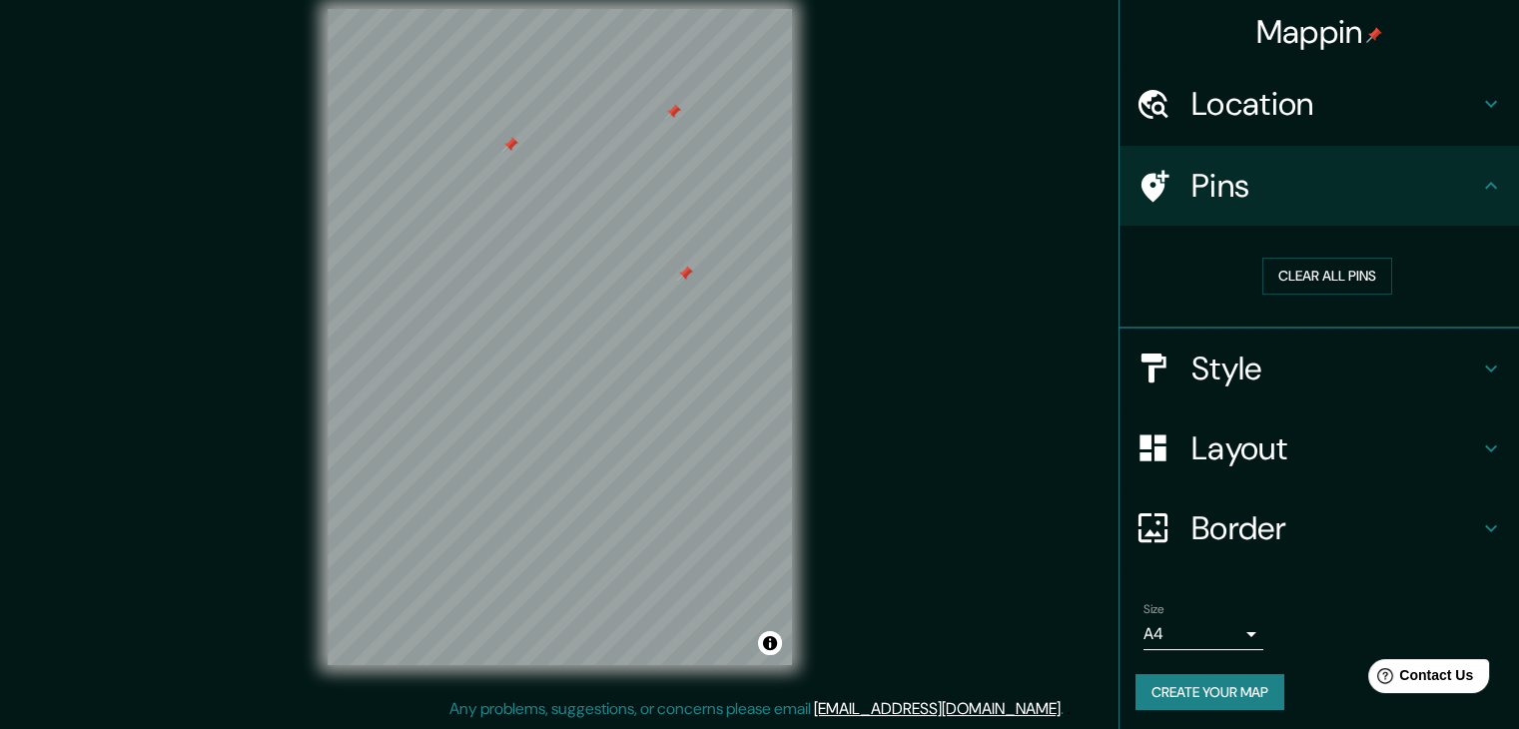
click at [1278, 254] on div "Clear all pins" at bounding box center [1326, 276] width 383 height 69
click at [1278, 268] on button "Clear all pins" at bounding box center [1327, 276] width 130 height 37
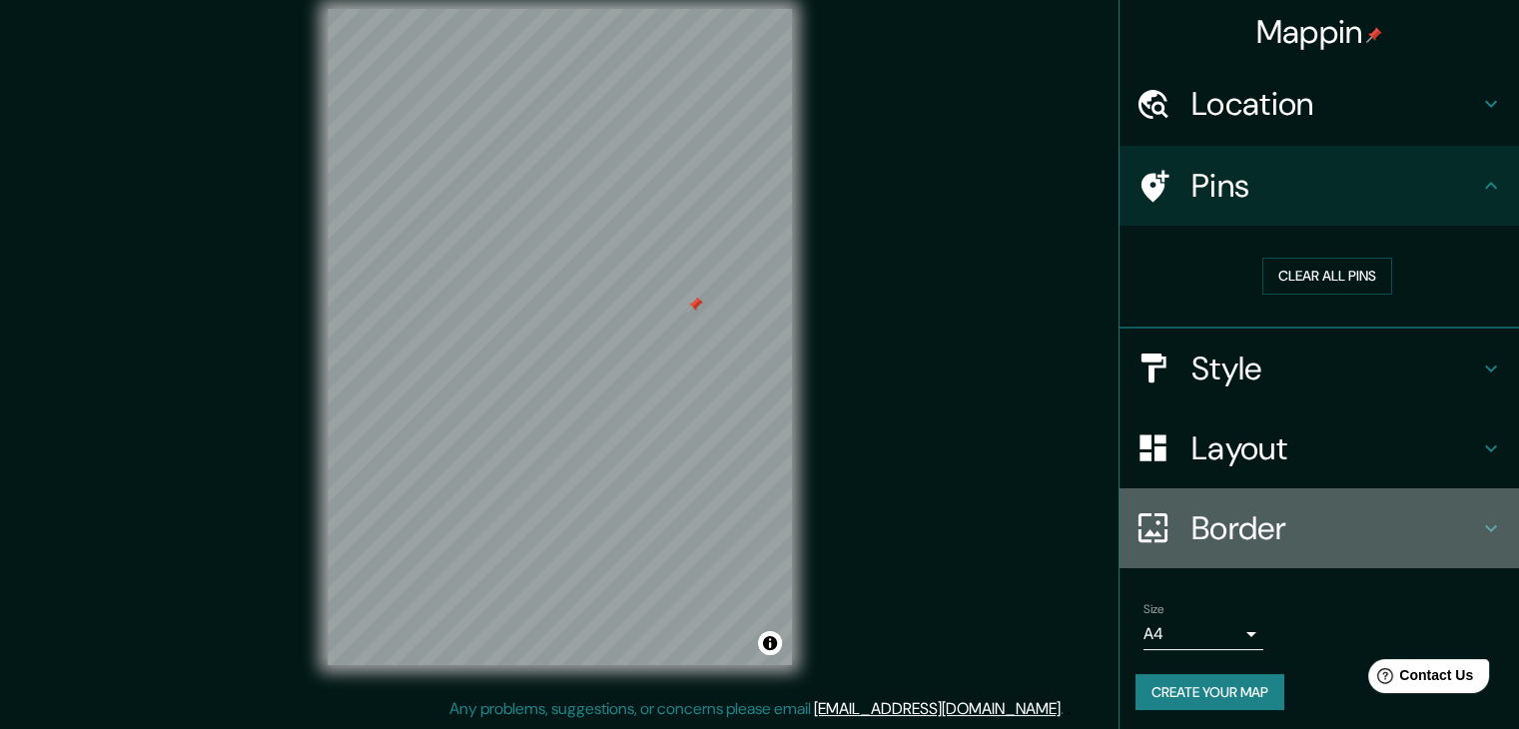
drag, startPoint x: 1253, startPoint y: 561, endPoint x: 1259, endPoint y: 548, distance: 14.3
click at [1258, 552] on div "Border" at bounding box center [1319, 528] width 399 height 80
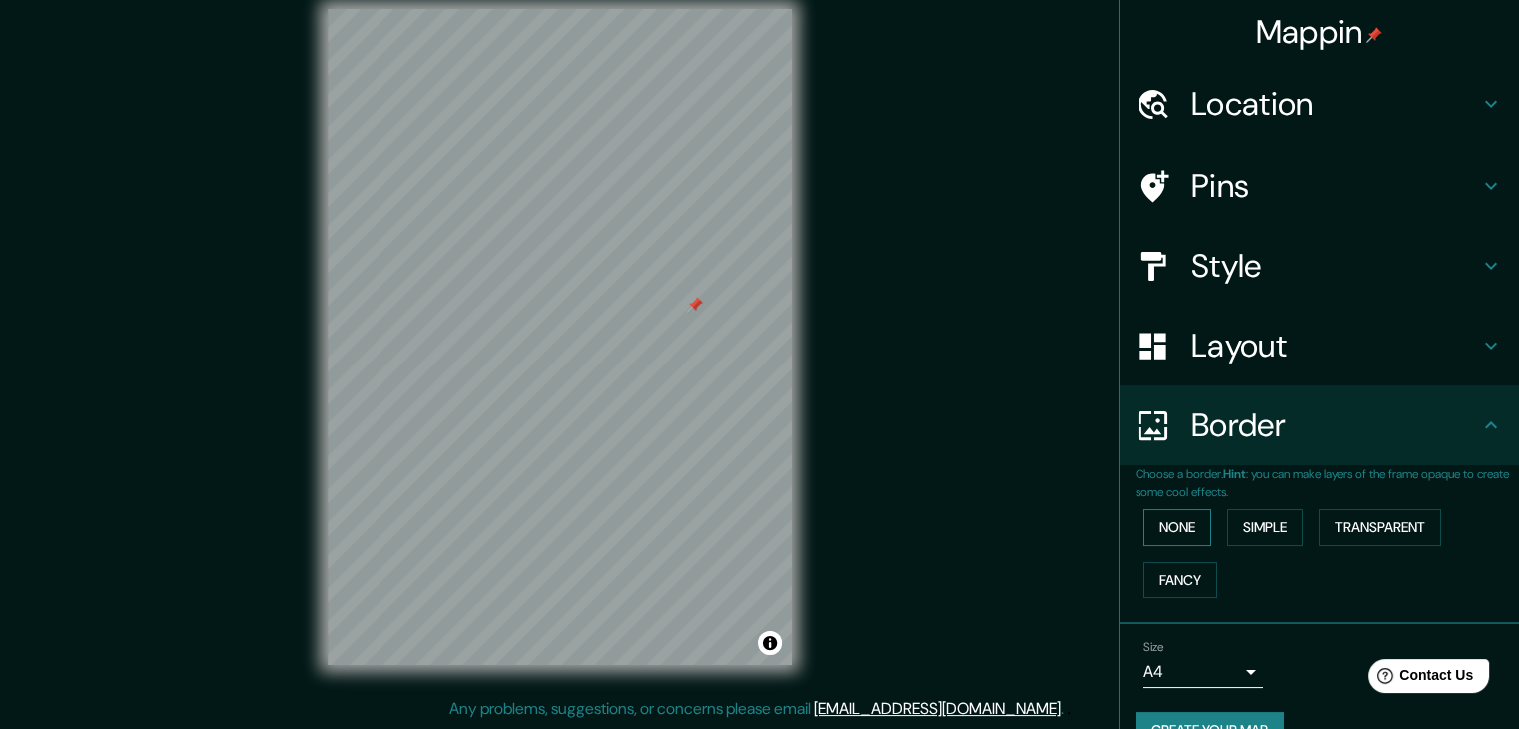
click at [1143, 523] on button "None" at bounding box center [1177, 527] width 68 height 37
click at [1178, 524] on button "None" at bounding box center [1177, 527] width 68 height 37
click at [1280, 520] on button "Simple" at bounding box center [1265, 527] width 76 height 37
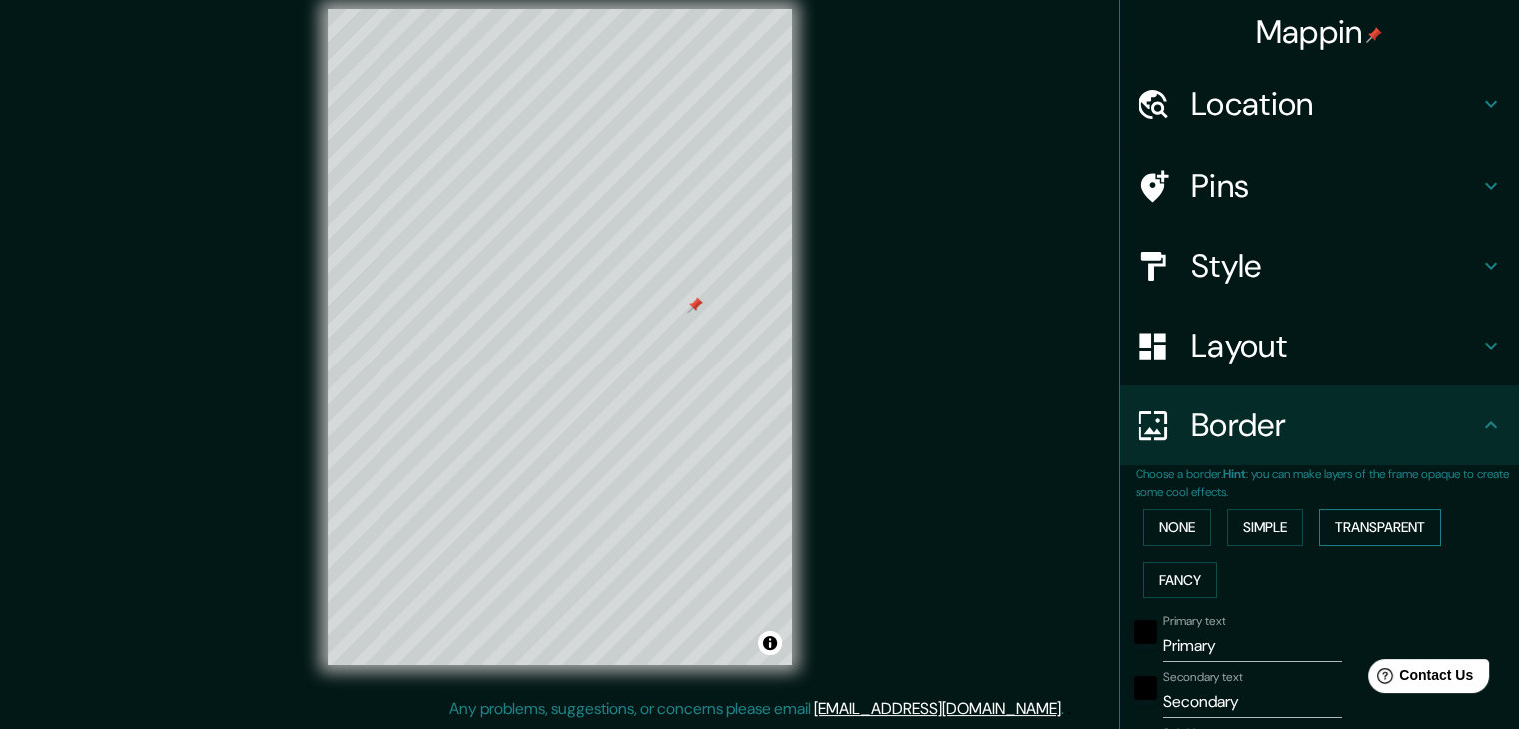
click at [1387, 528] on button "Transparent" at bounding box center [1380, 527] width 122 height 37
click at [1180, 565] on button "Fancy" at bounding box center [1180, 580] width 74 height 37
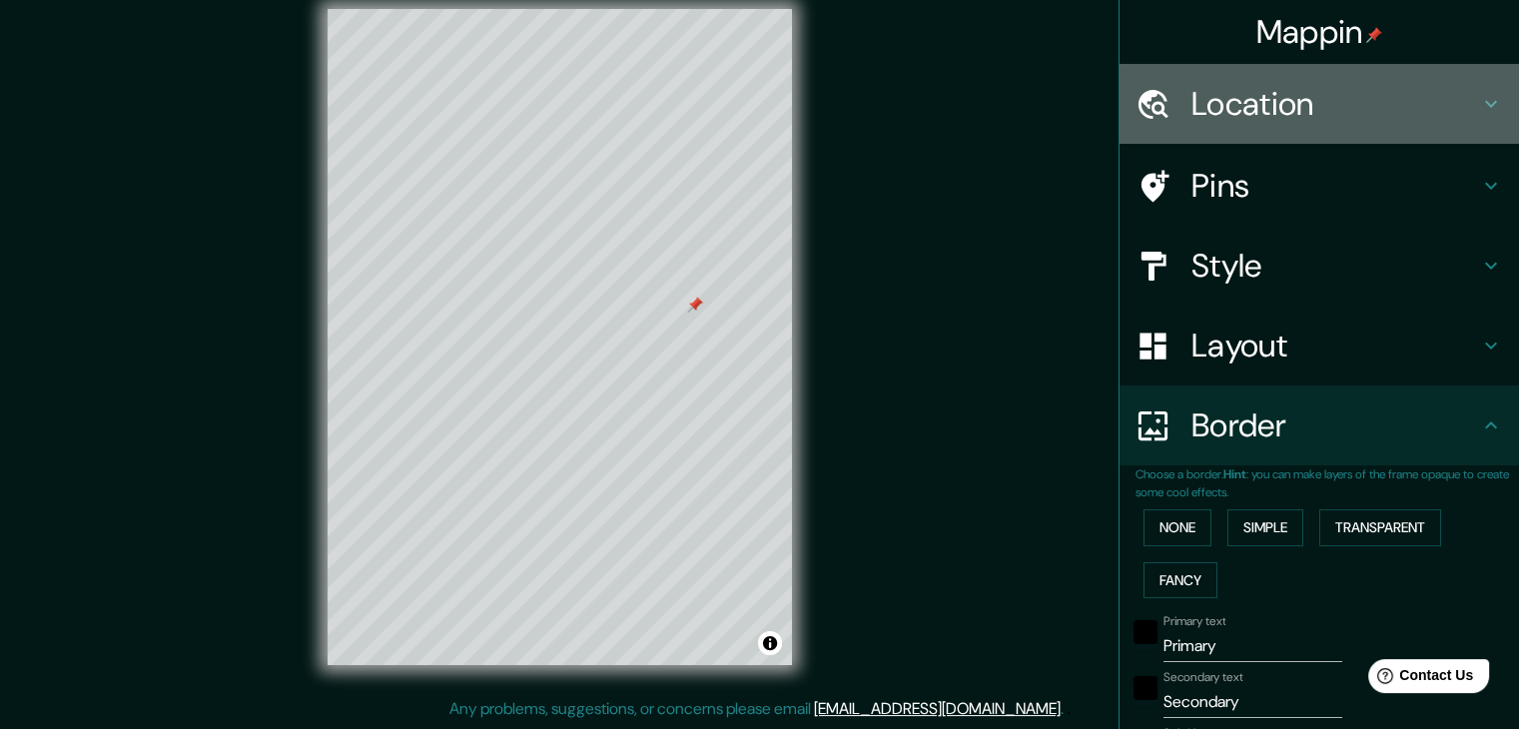
click at [1232, 94] on h4 "Location" at bounding box center [1335, 104] width 288 height 40
type input "37"
type input "19"
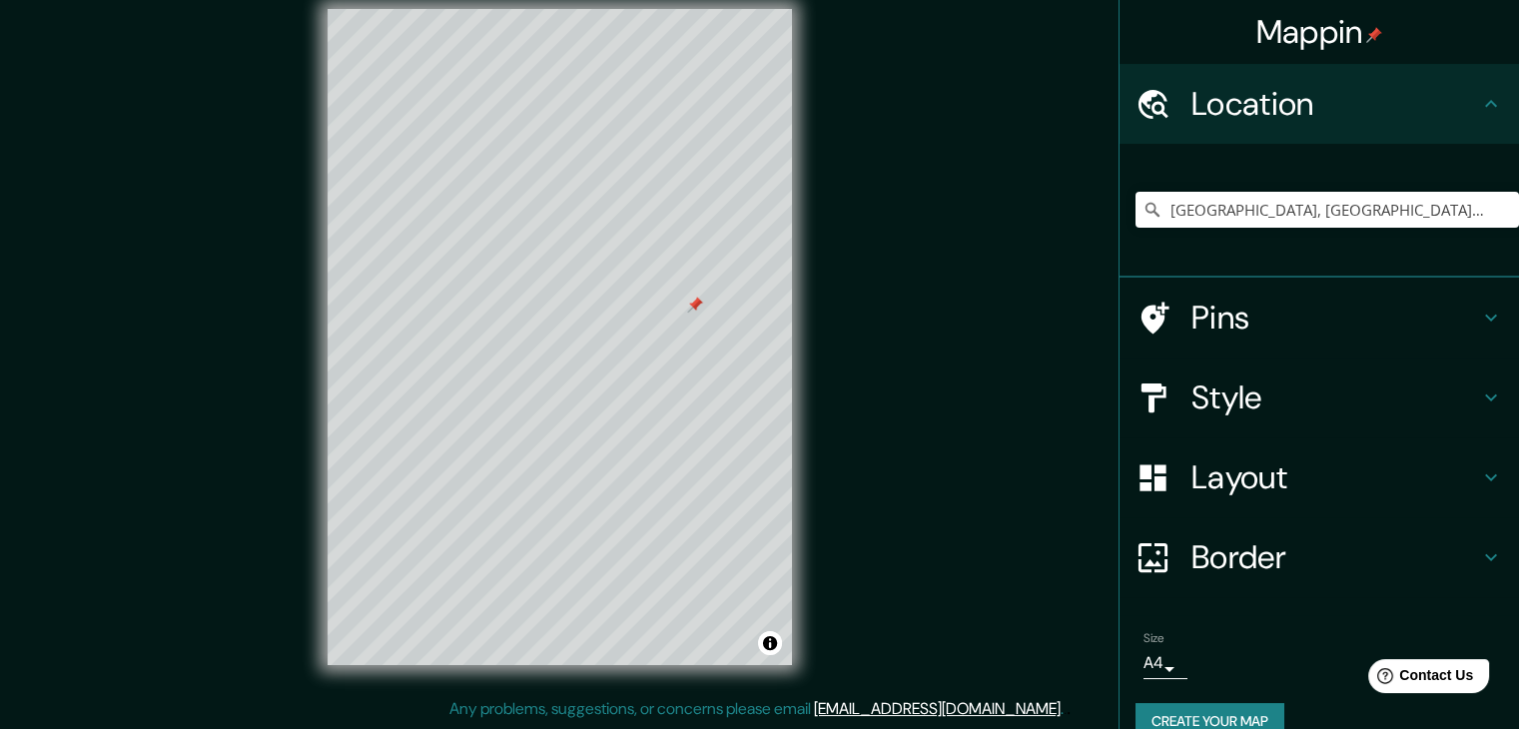
click at [1224, 304] on h4 "Pins" at bounding box center [1335, 318] width 288 height 40
type input "37"
type input "19"
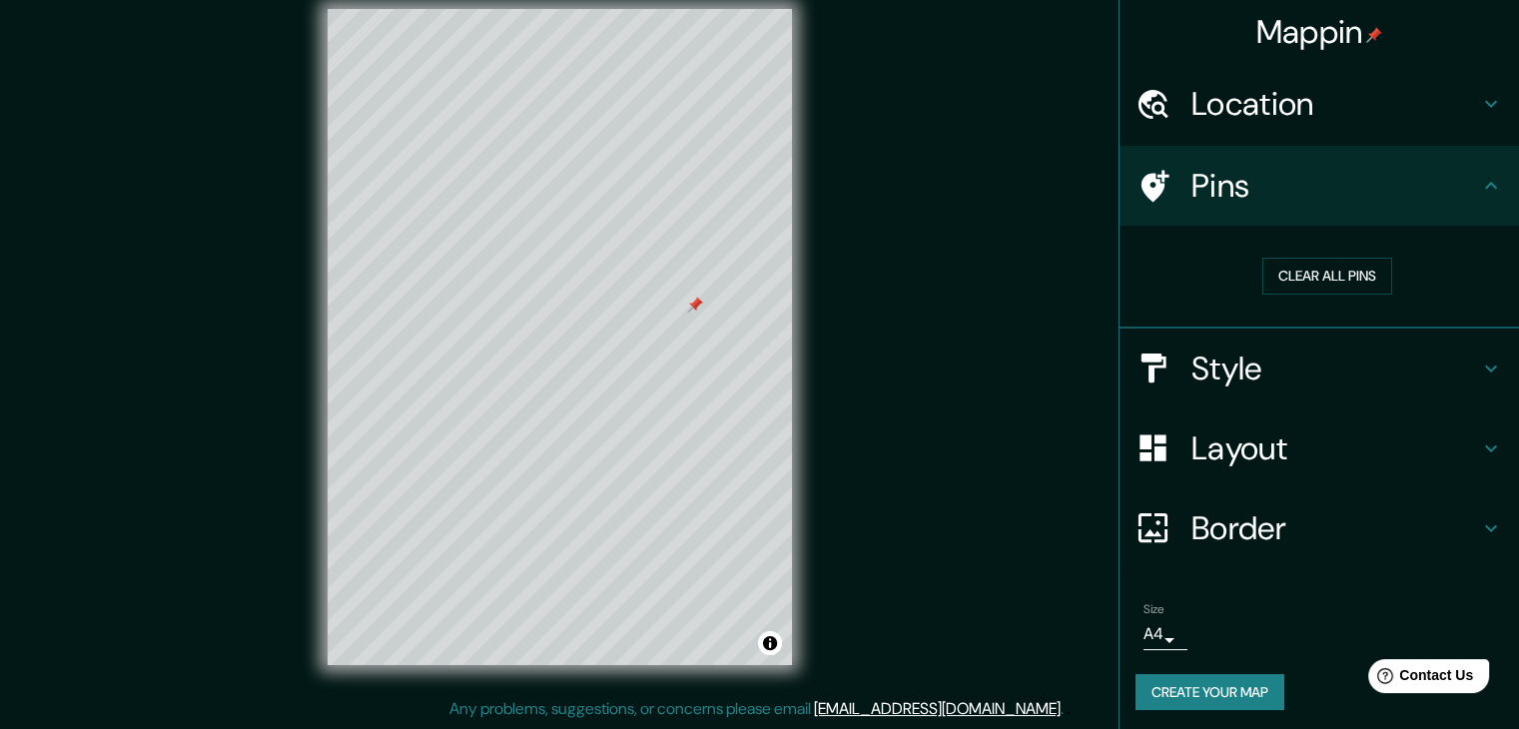
click at [1294, 357] on h4 "Style" at bounding box center [1335, 369] width 288 height 40
type input "37"
type input "19"
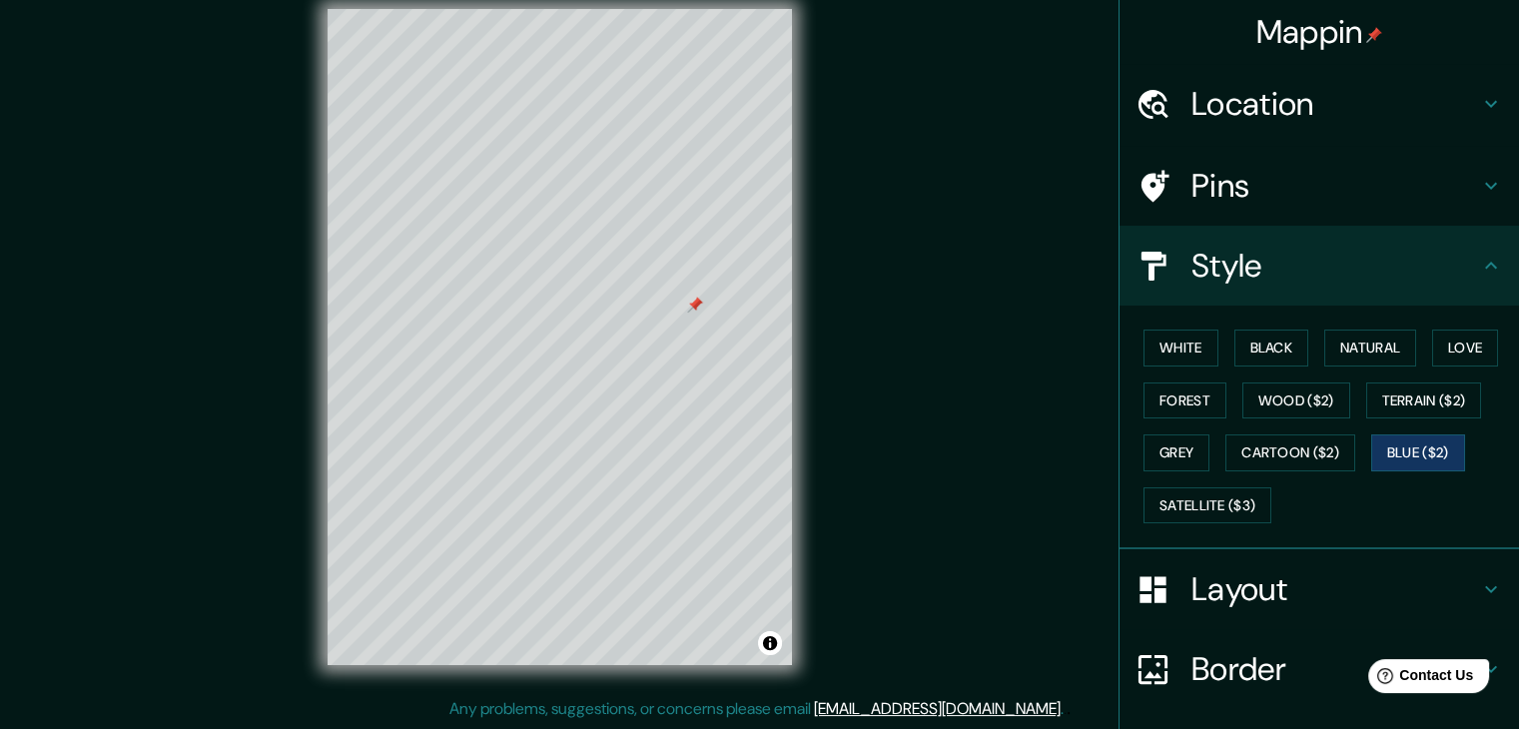
click at [1291, 599] on h4 "Layout" at bounding box center [1335, 589] width 288 height 40
type input "37"
type input "19"
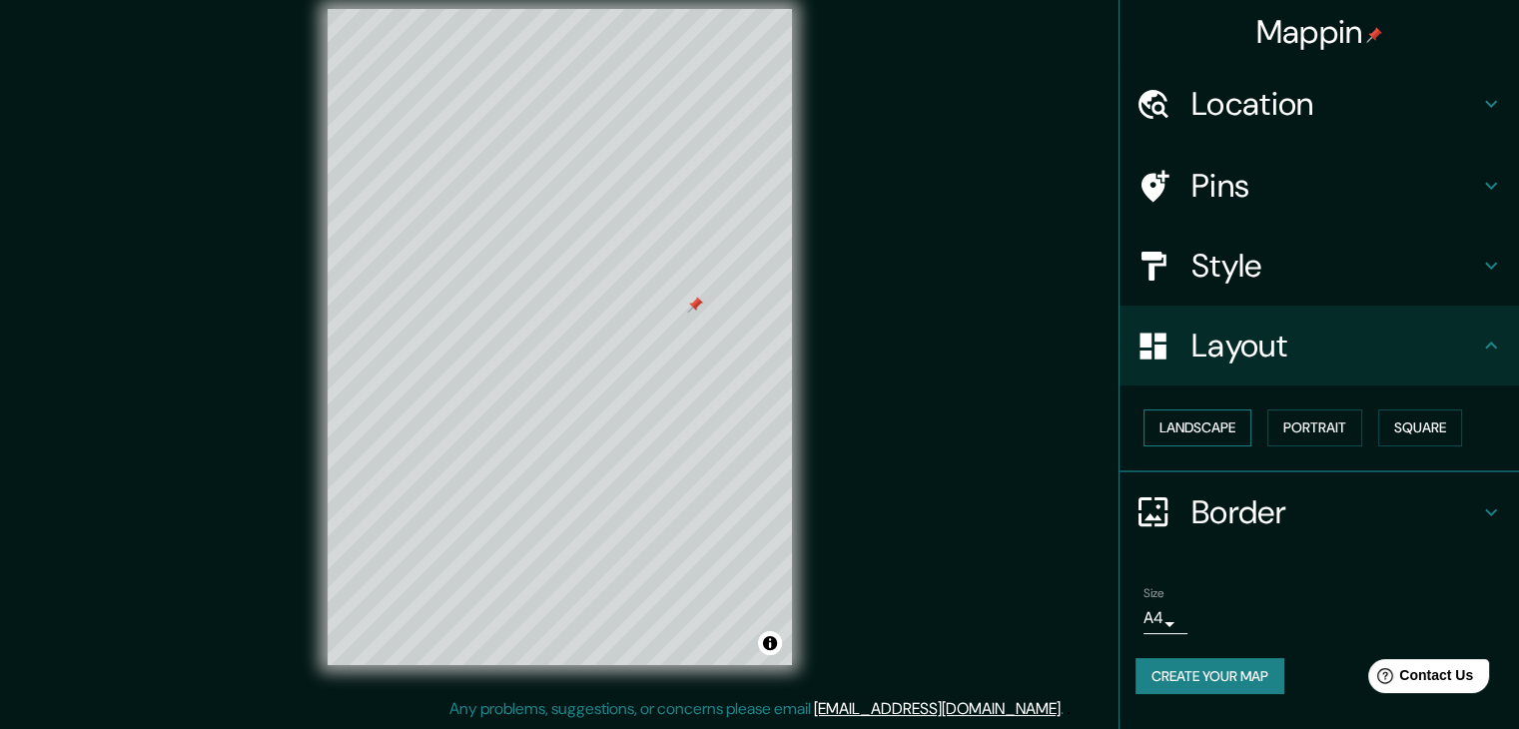
click at [1245, 429] on button "Landscape" at bounding box center [1197, 427] width 108 height 37
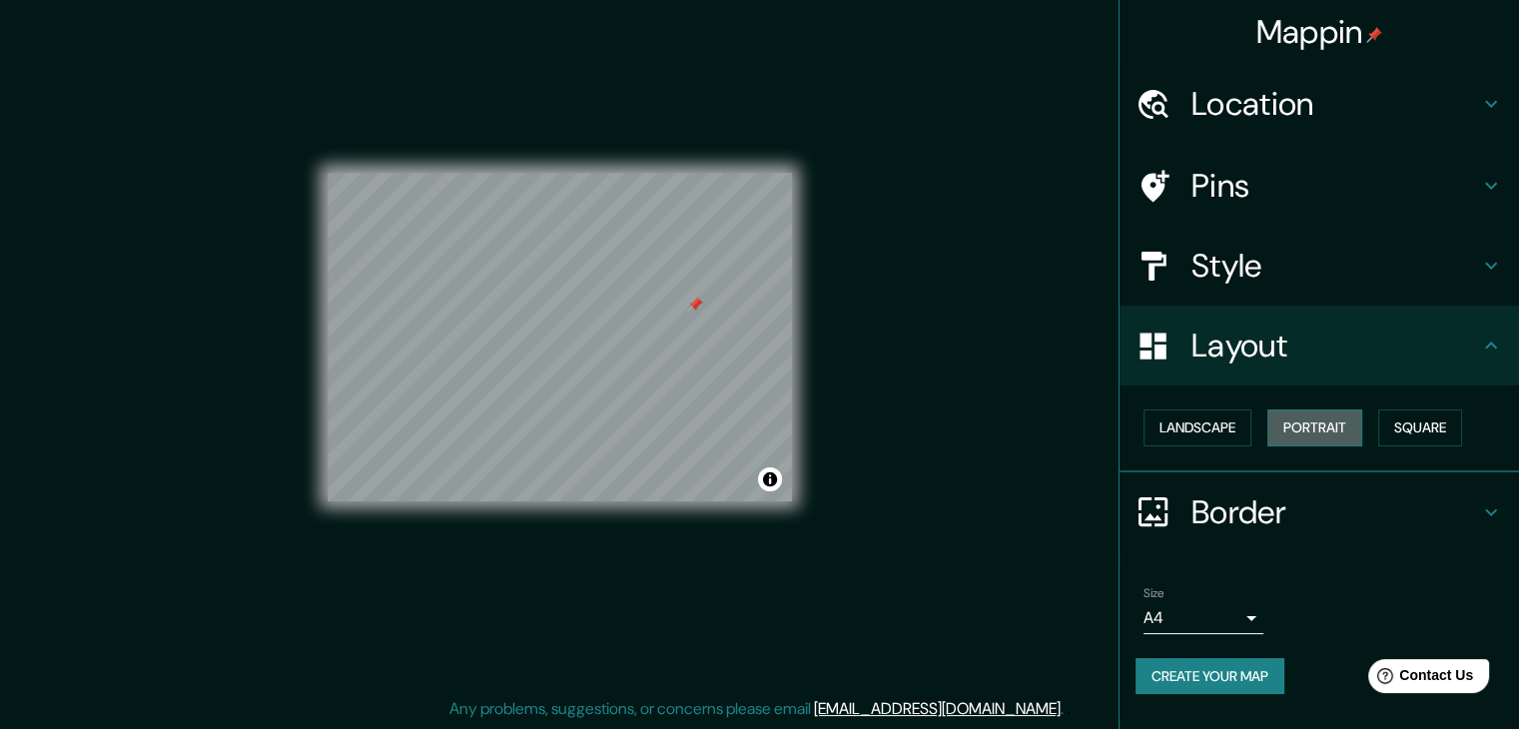
click at [1331, 432] on button "Portrait" at bounding box center [1314, 427] width 95 height 37
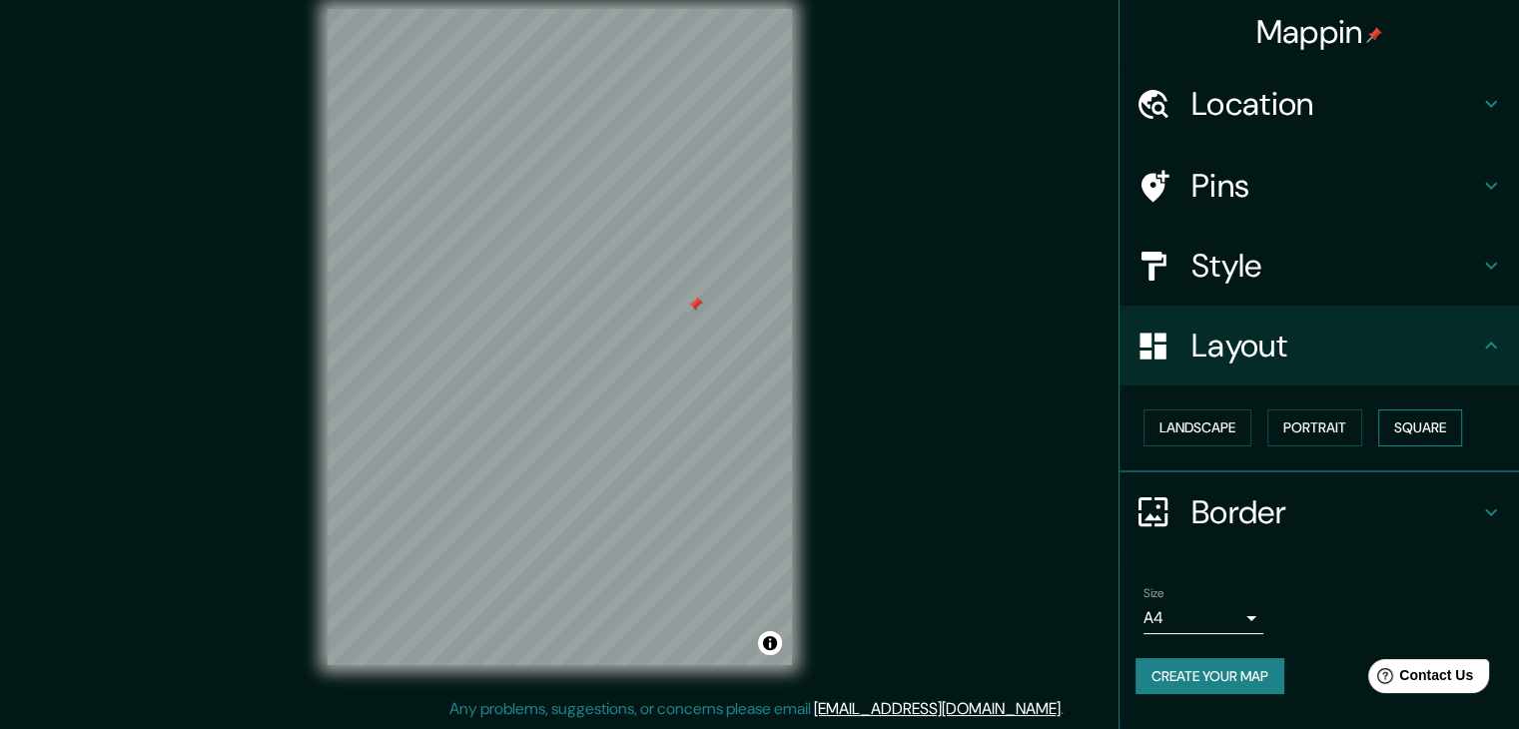
click at [1406, 428] on button "Square" at bounding box center [1420, 427] width 84 height 37
